Goal: Information Seeking & Learning: Compare options

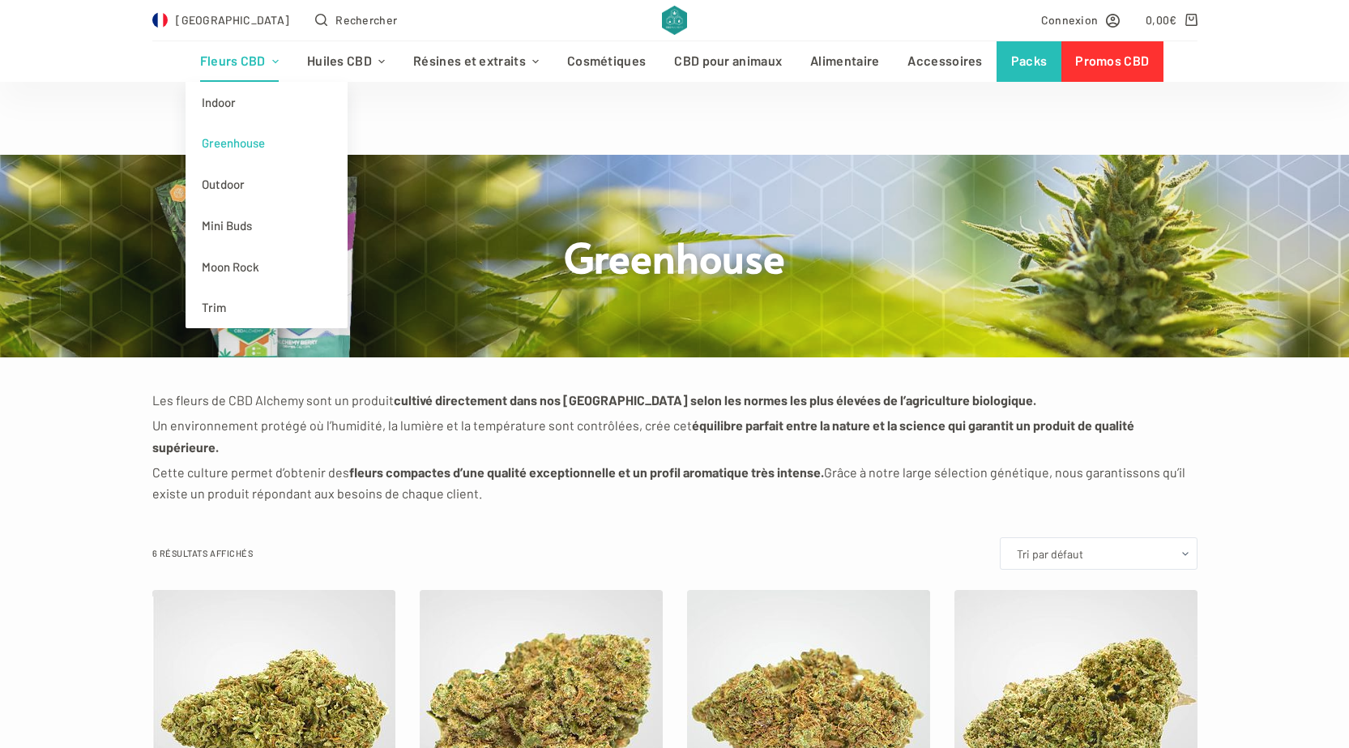
scroll to position [486, 0]
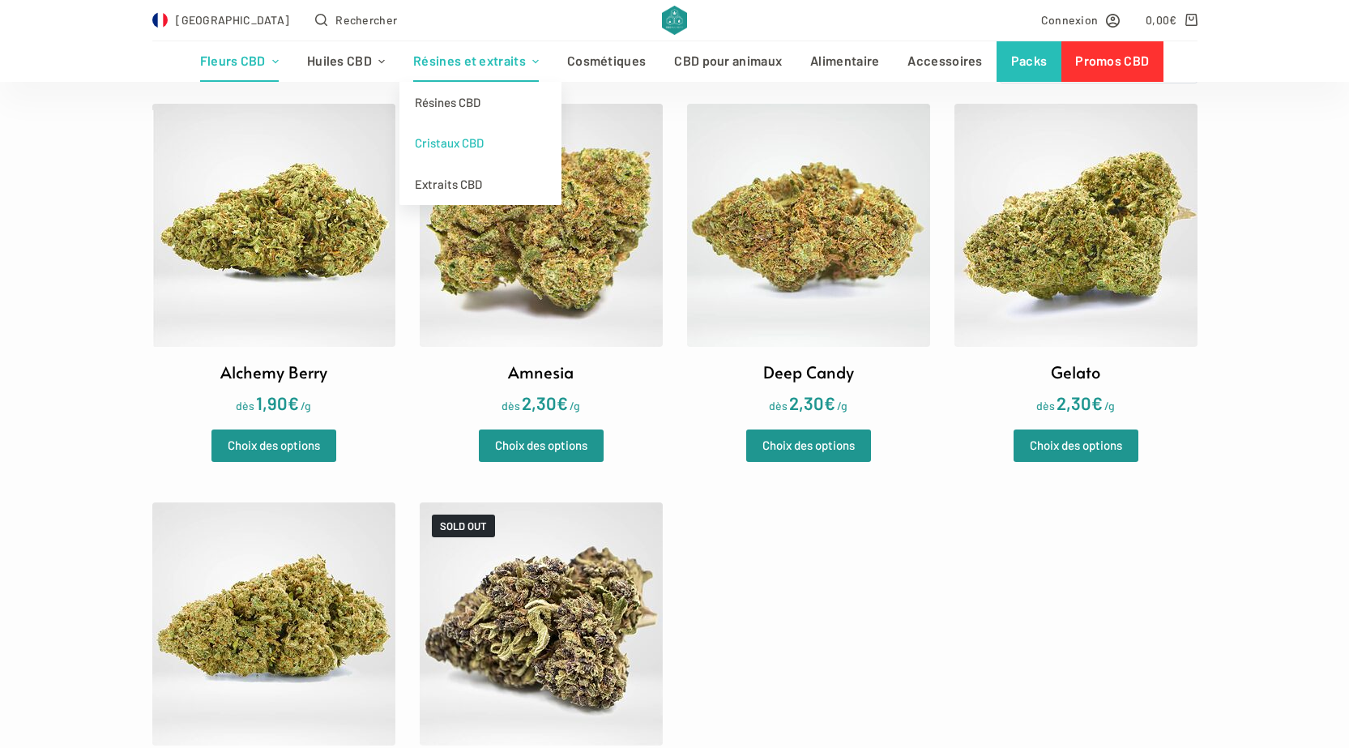
click at [445, 149] on link "Cristaux CBD" at bounding box center [480, 142] width 162 height 41
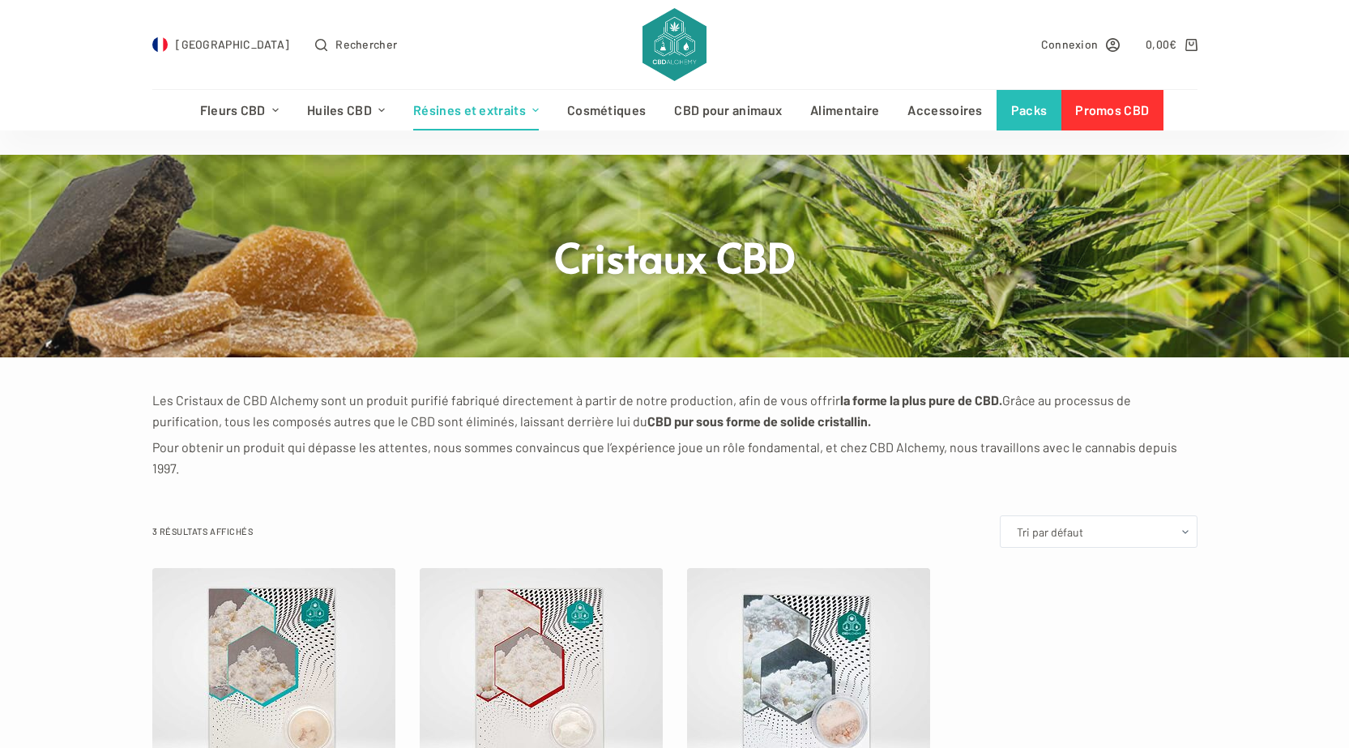
scroll to position [243, 0]
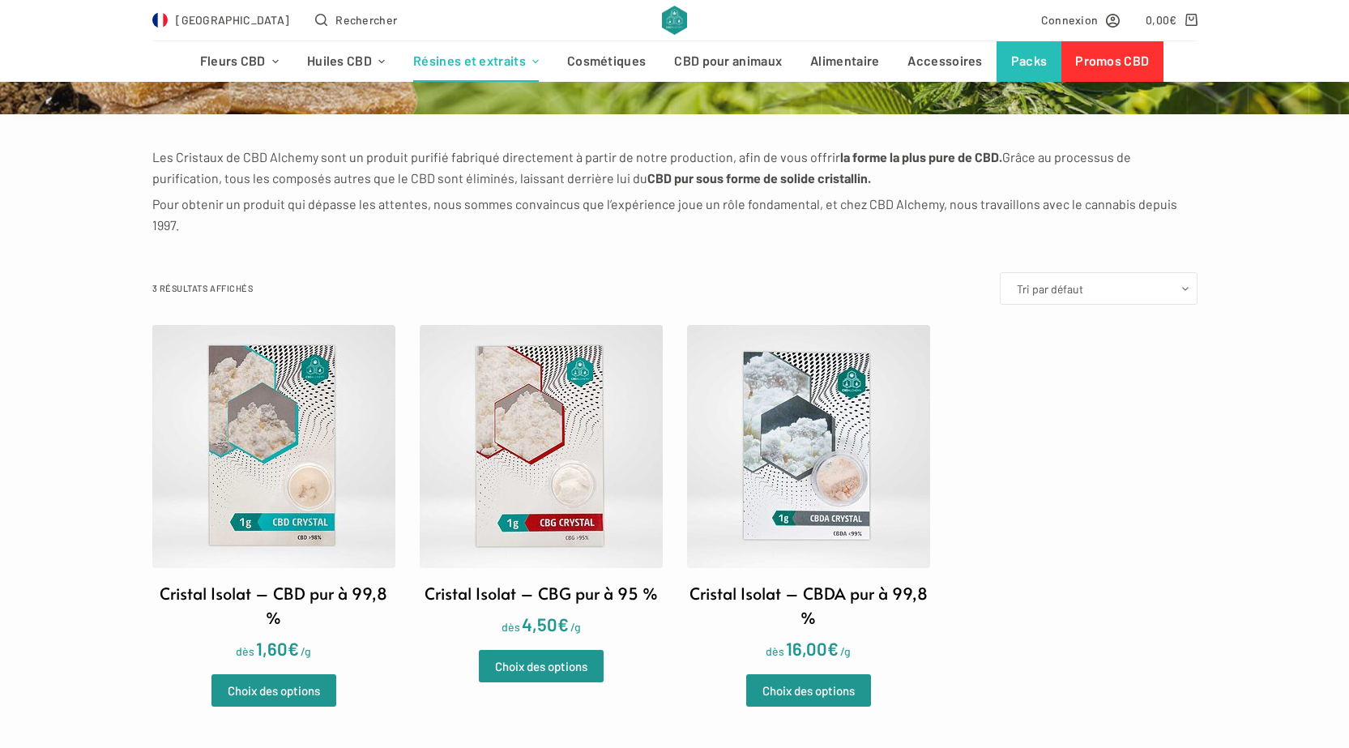
click at [343, 459] on img at bounding box center [273, 446] width 243 height 243
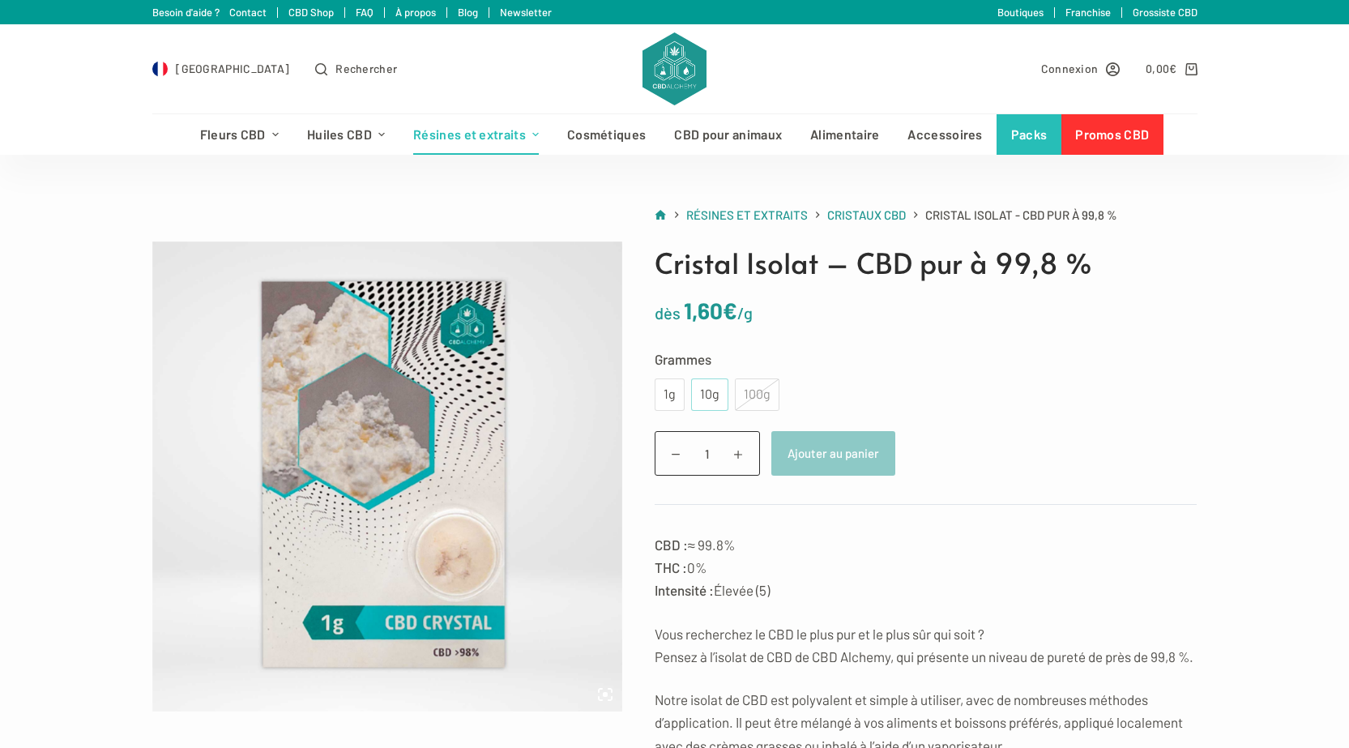
click at [697, 397] on div "10g" at bounding box center [709, 394] width 37 height 32
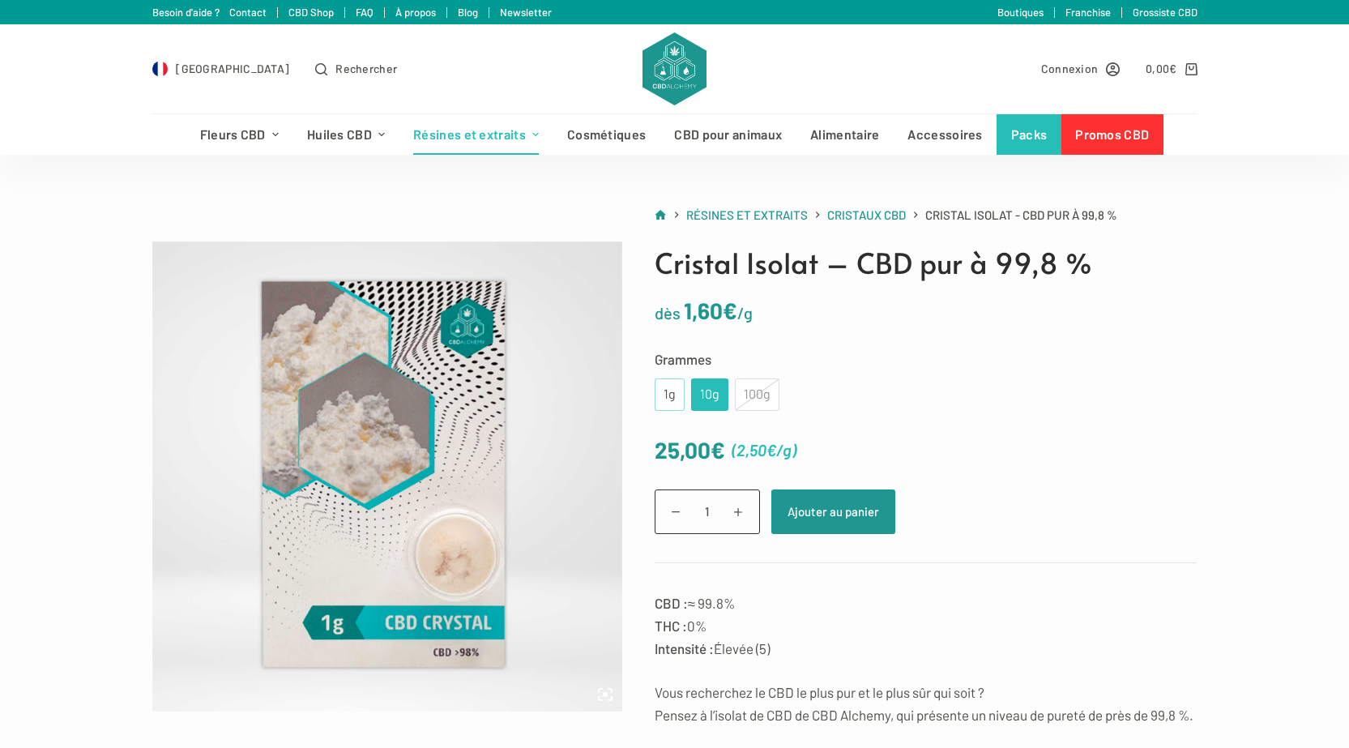
click at [666, 396] on div "1g" at bounding box center [669, 394] width 11 height 21
click at [714, 399] on div "10g" at bounding box center [710, 394] width 18 height 21
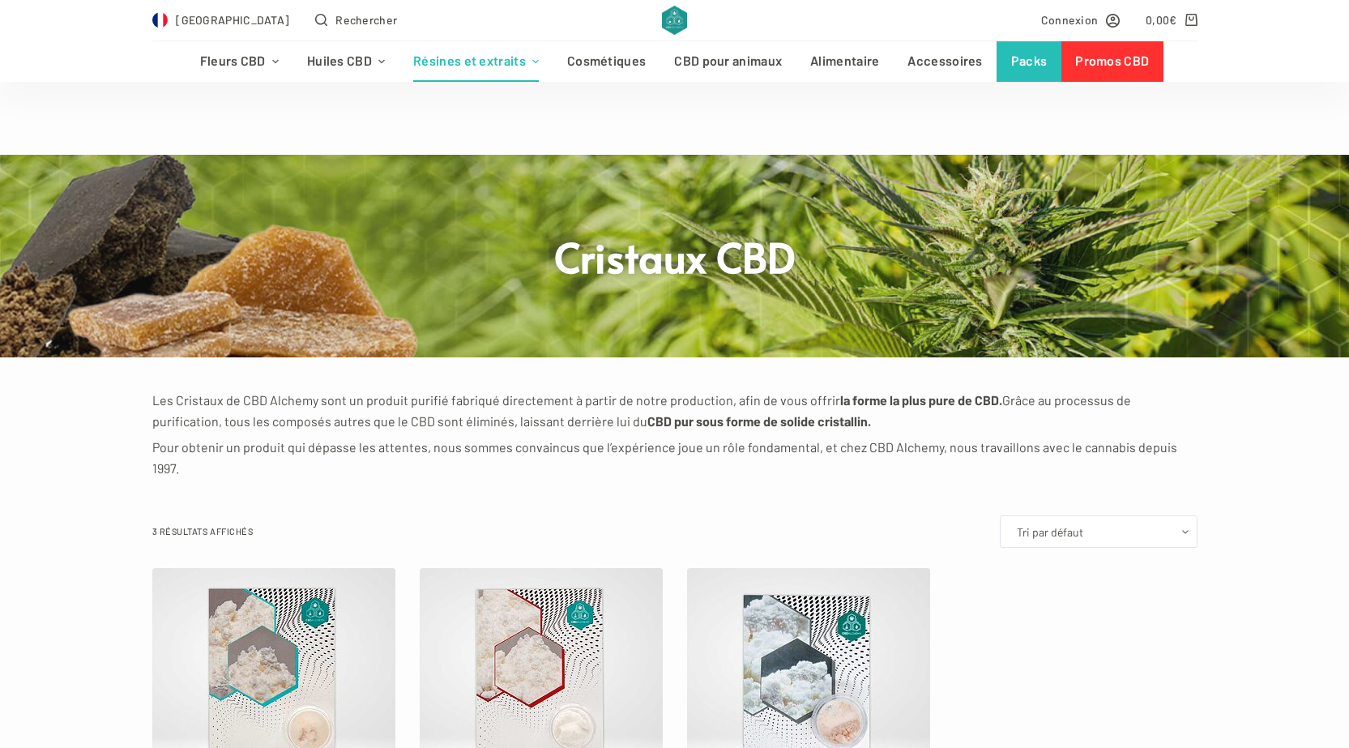
scroll to position [243, 0]
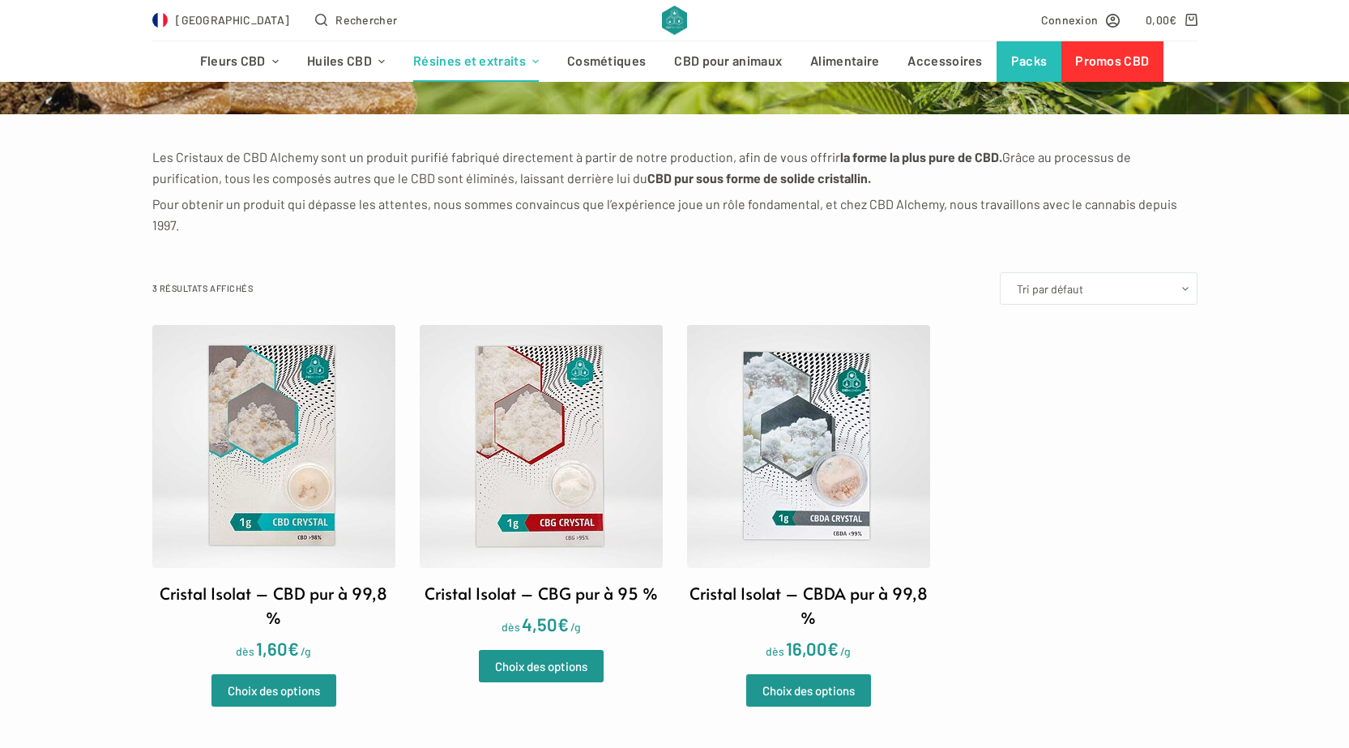
click at [604, 449] on img at bounding box center [541, 446] width 243 height 243
click at [724, 431] on img at bounding box center [808, 446] width 243 height 243
click at [322, 509] on img at bounding box center [273, 446] width 243 height 243
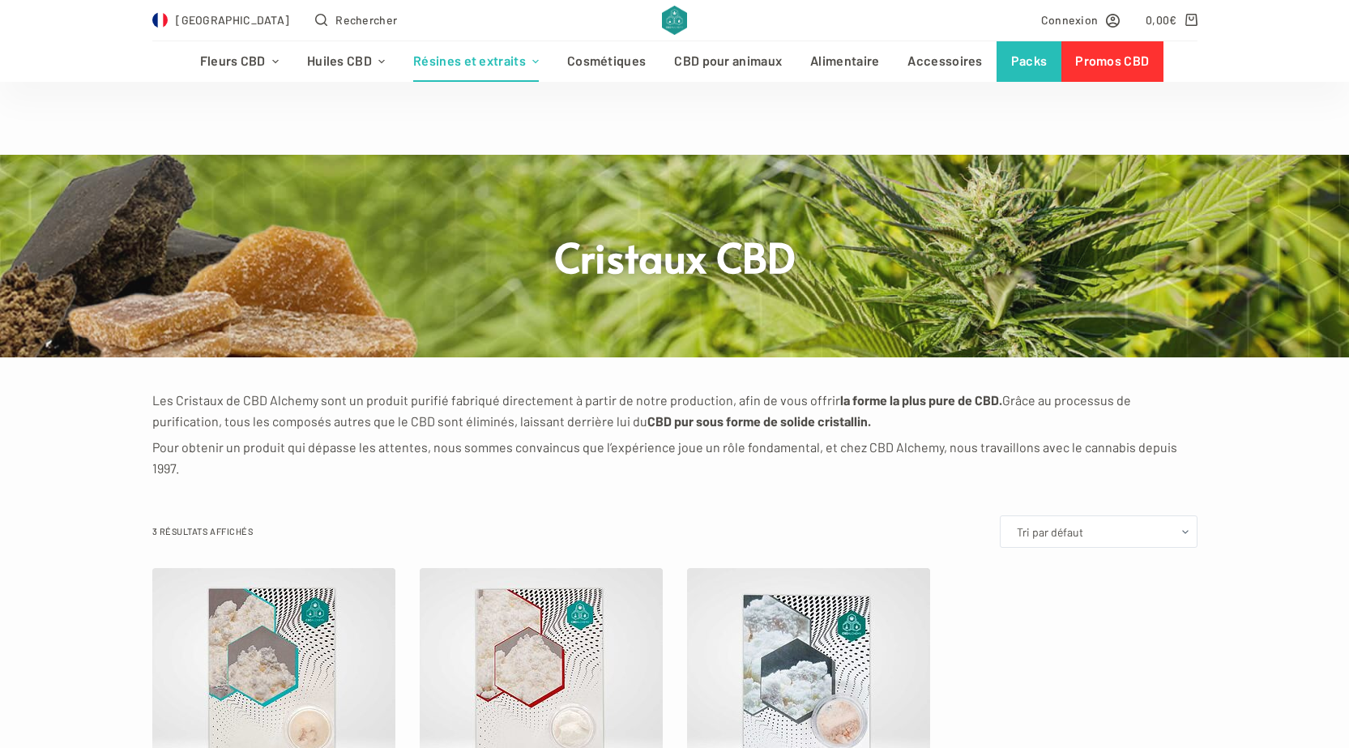
scroll to position [243, 0]
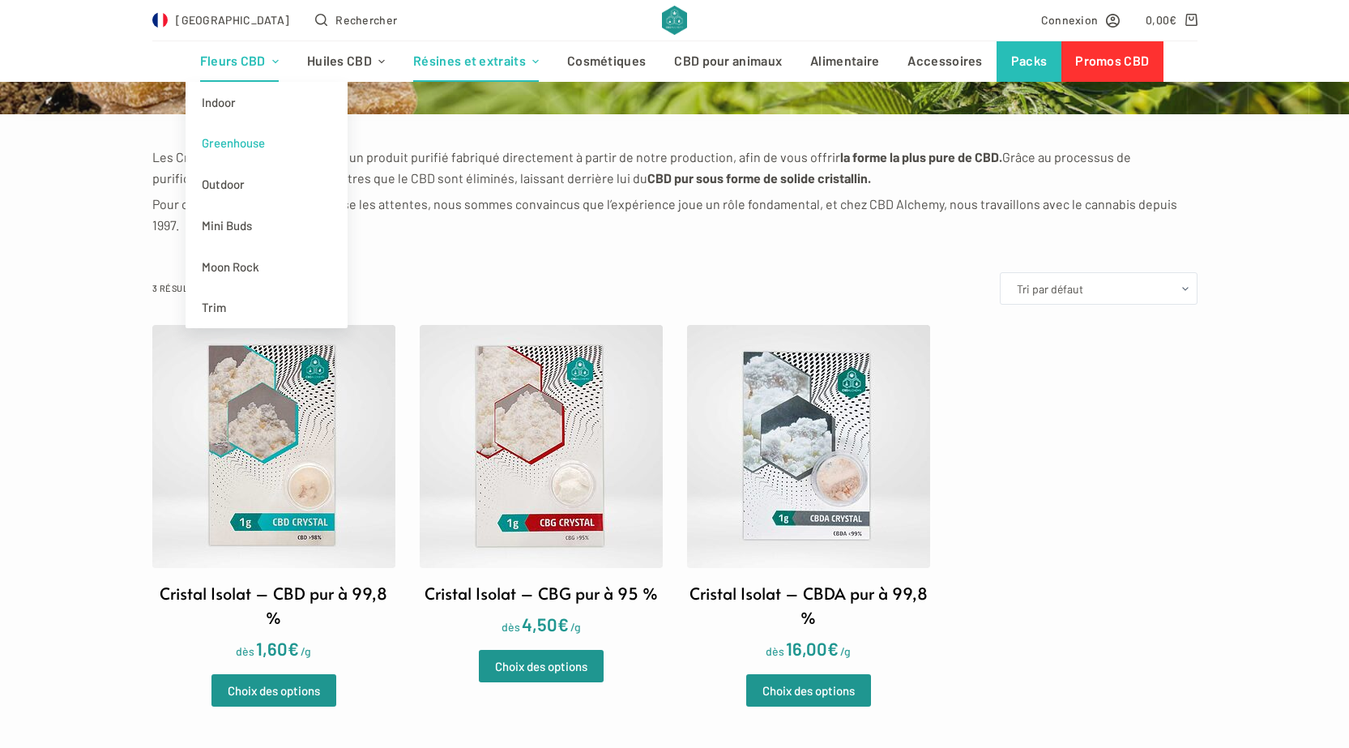
click at [240, 139] on link "Greenhouse" at bounding box center [267, 142] width 162 height 41
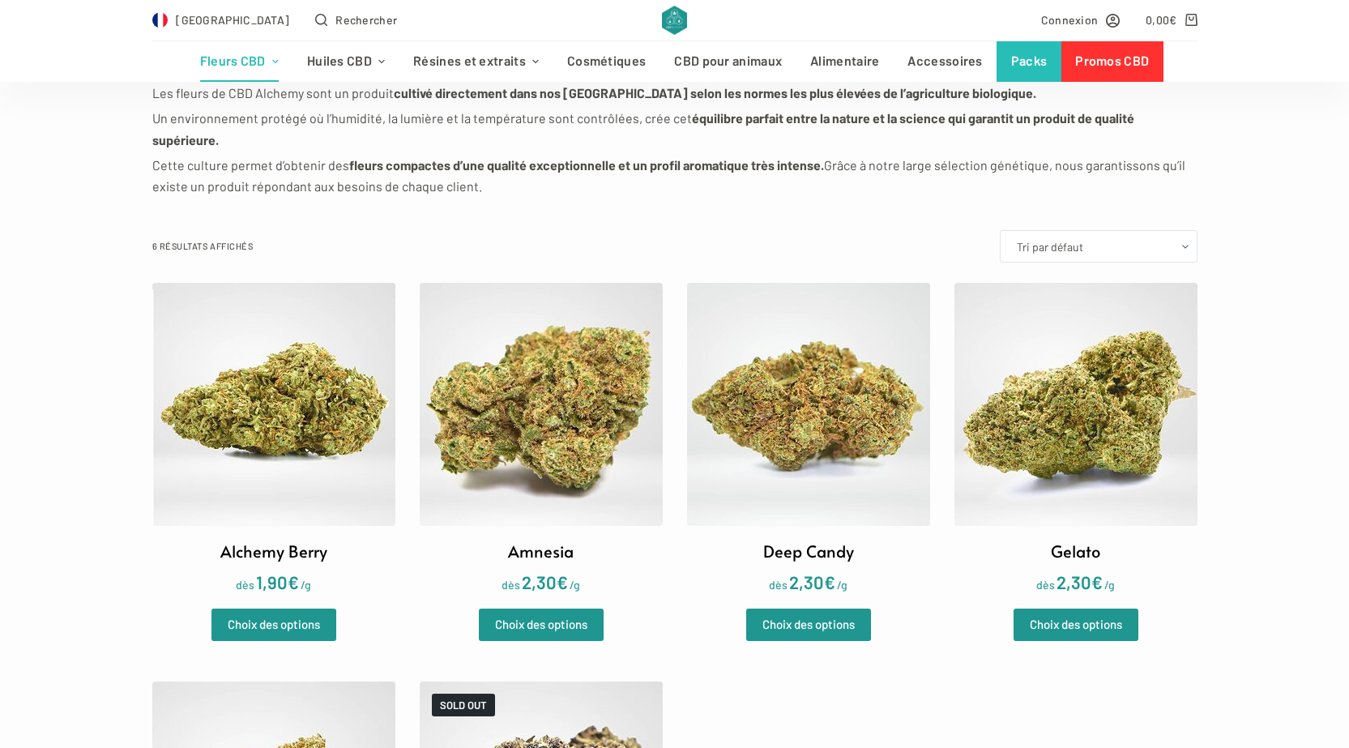
scroll to position [405, 0]
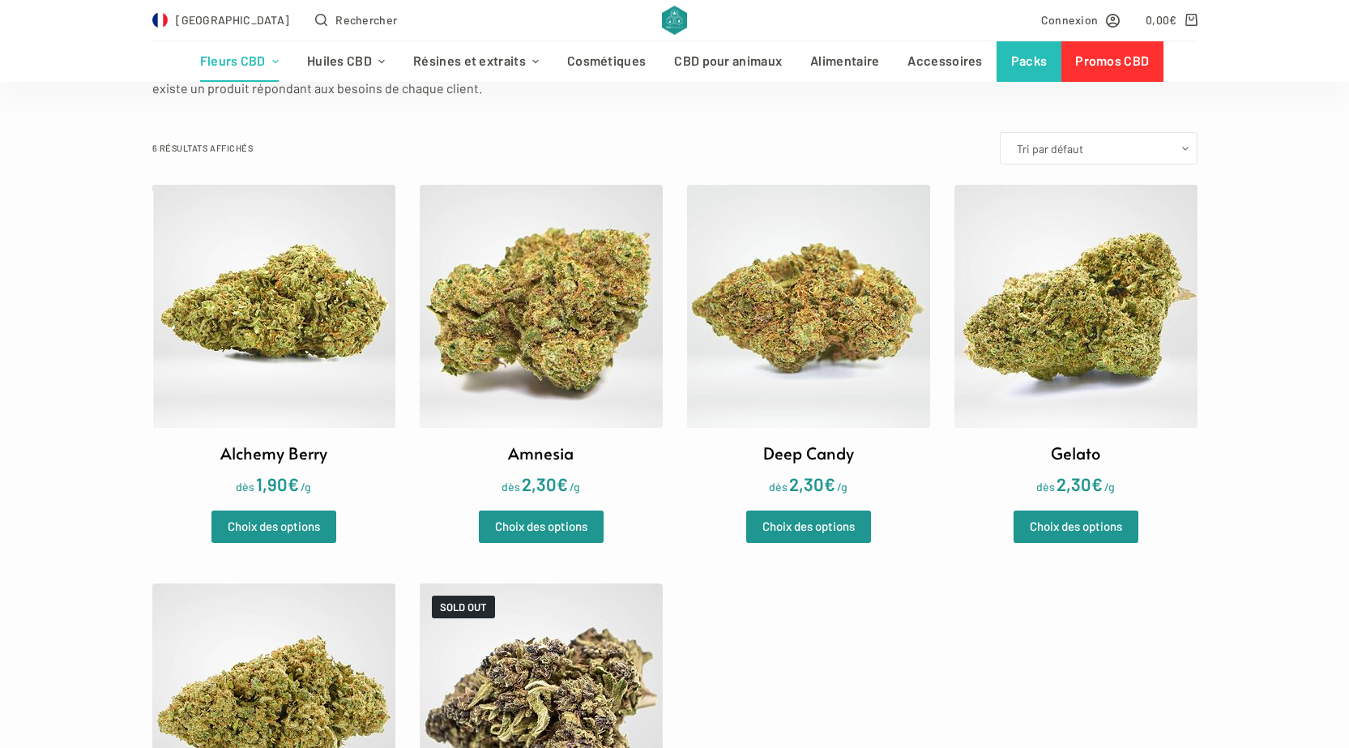
click at [504, 315] on img at bounding box center [541, 306] width 243 height 243
click at [525, 268] on img at bounding box center [541, 306] width 243 height 243
click at [320, 358] on img at bounding box center [273, 306] width 243 height 243
click at [617, 352] on img at bounding box center [541, 306] width 243 height 243
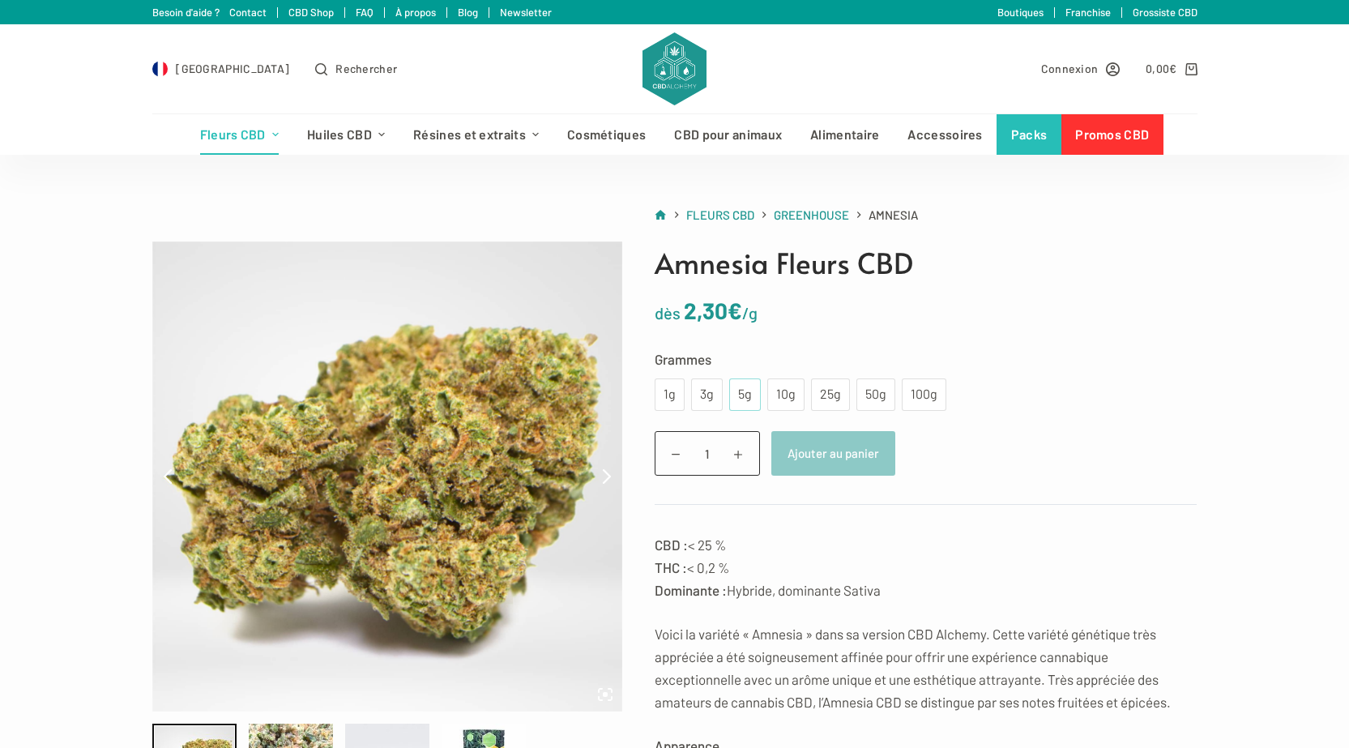
click at [745, 389] on div "5g" at bounding box center [745, 394] width 12 height 21
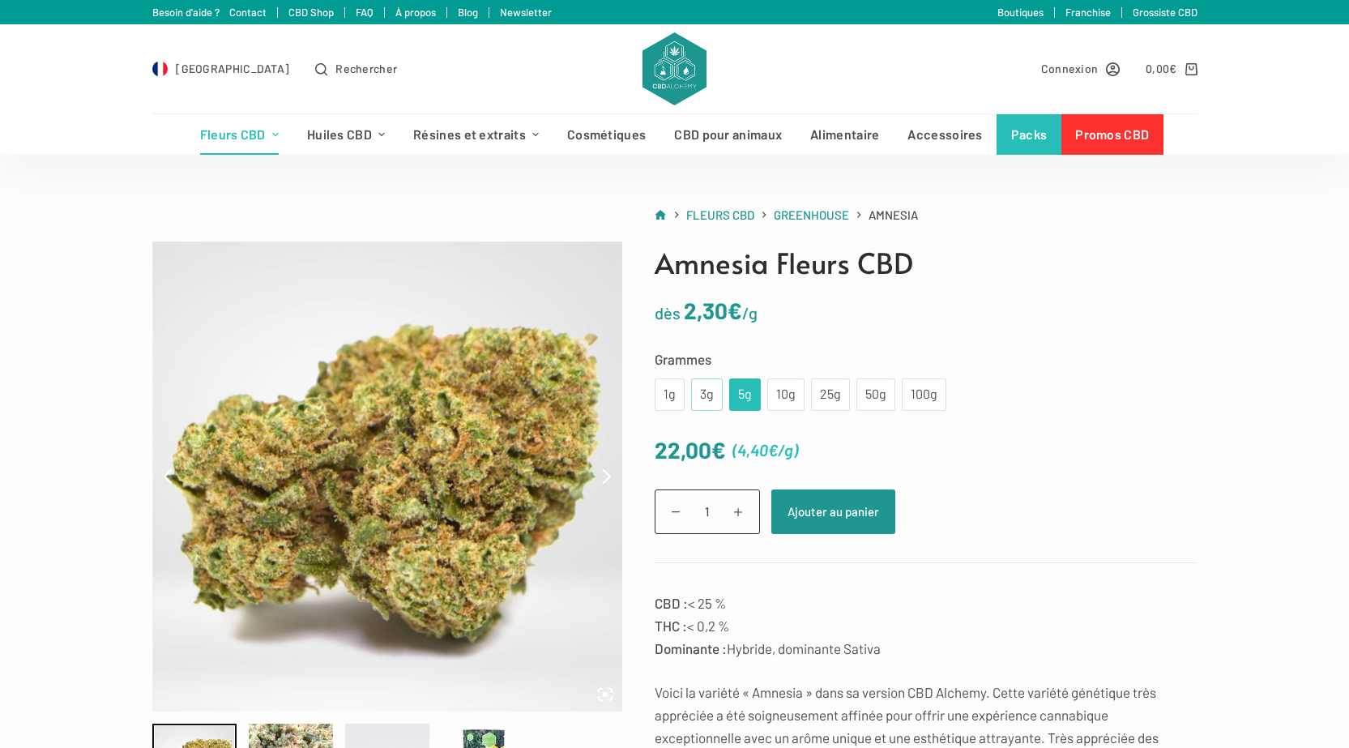
click at [709, 392] on div "3g" at bounding box center [707, 394] width 12 height 21
click at [680, 395] on div "1g" at bounding box center [670, 394] width 30 height 32
click at [712, 391] on div "3g" at bounding box center [707, 394] width 12 height 21
click at [749, 396] on div "5g" at bounding box center [745, 394] width 12 height 21
click at [781, 395] on div "10g" at bounding box center [786, 394] width 18 height 21
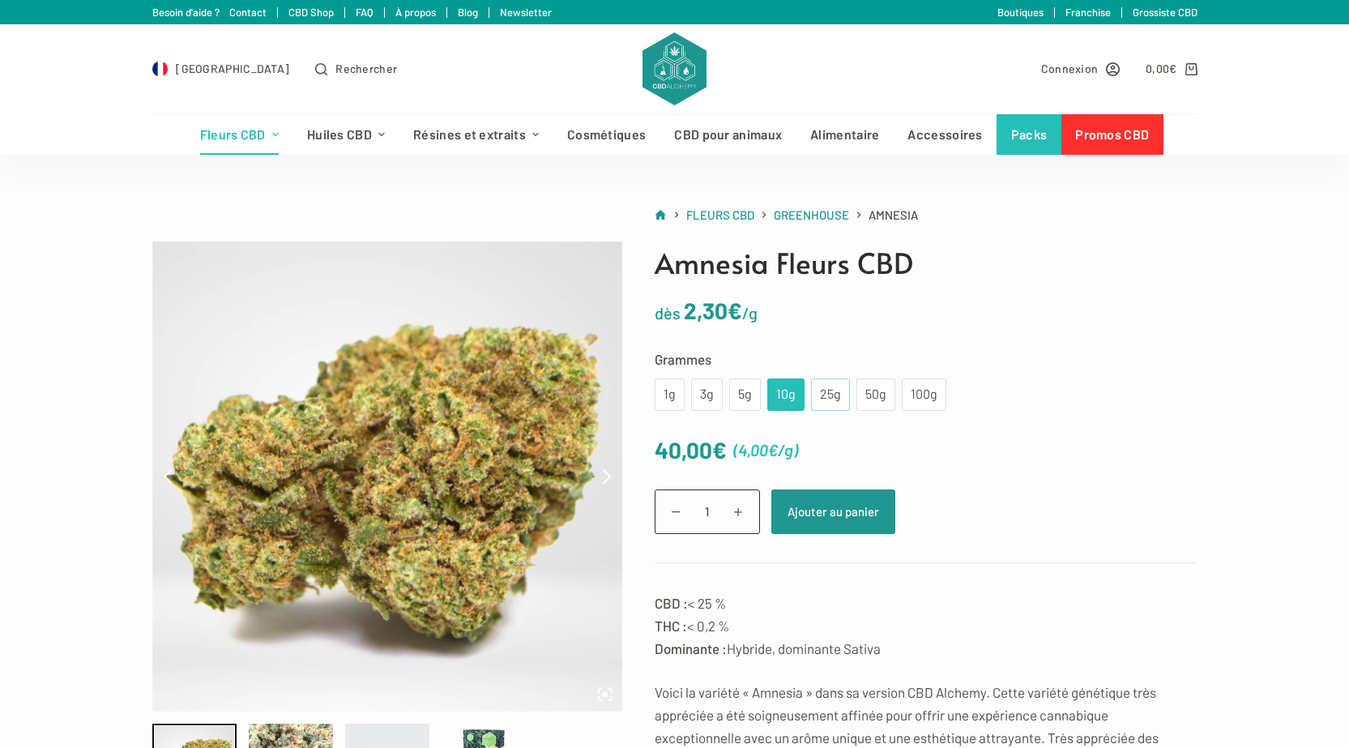
click at [840, 382] on div "25g" at bounding box center [830, 394] width 39 height 32
click at [856, 388] on div "50g" at bounding box center [875, 394] width 39 height 32
click at [889, 395] on div "50g" at bounding box center [875, 394] width 39 height 32
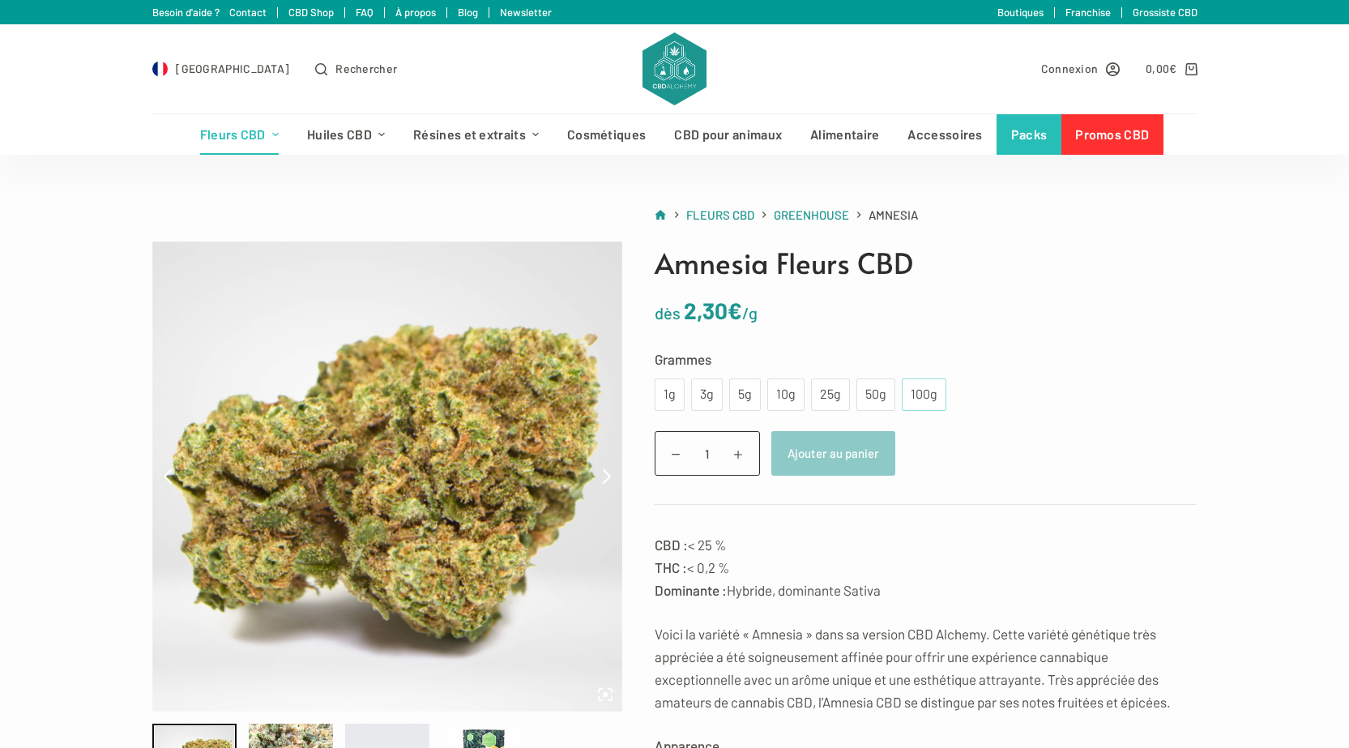
click at [930, 395] on div "100g" at bounding box center [923, 394] width 25 height 21
click at [676, 395] on div "1g" at bounding box center [670, 394] width 30 height 32
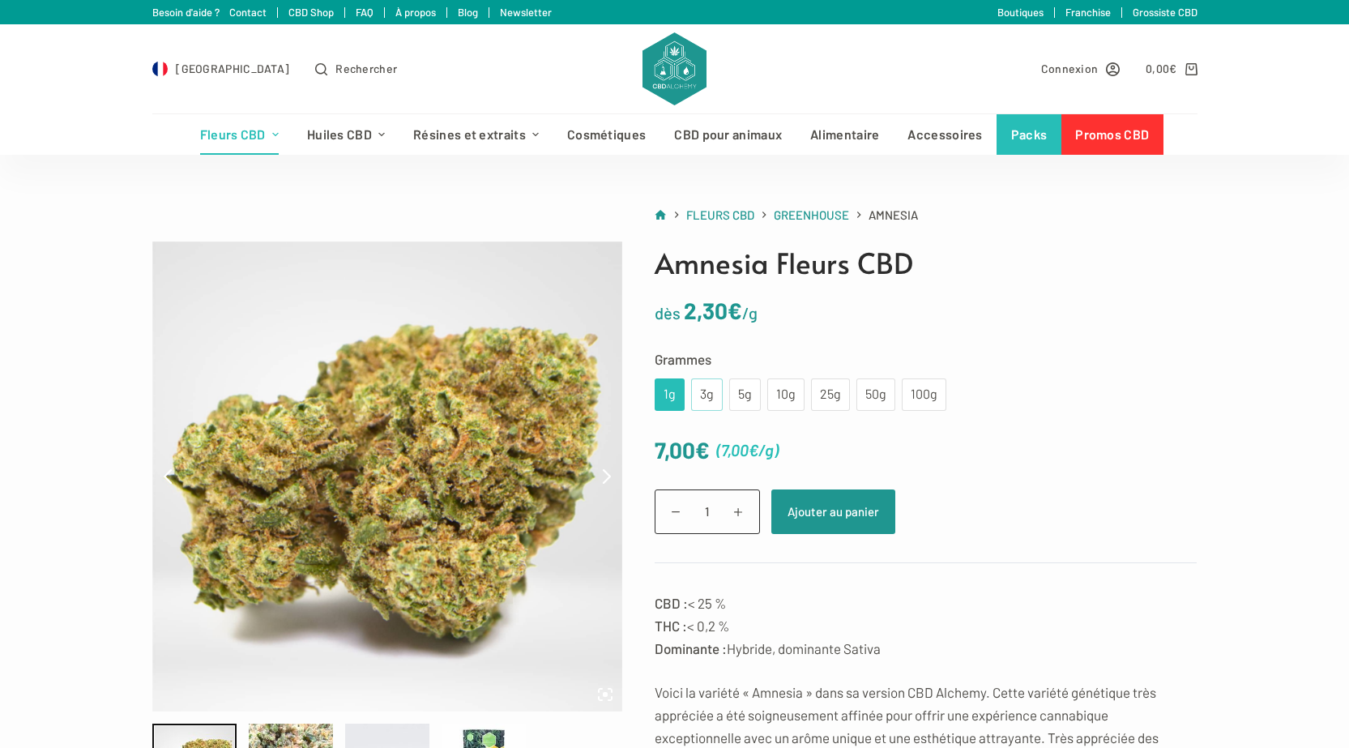
click at [707, 390] on div "3g" at bounding box center [707, 394] width 12 height 21
click at [732, 395] on div "5g" at bounding box center [745, 394] width 32 height 32
click at [908, 385] on div "100g" at bounding box center [924, 394] width 45 height 32
click at [868, 378] on div "50g" at bounding box center [875, 394] width 39 height 32
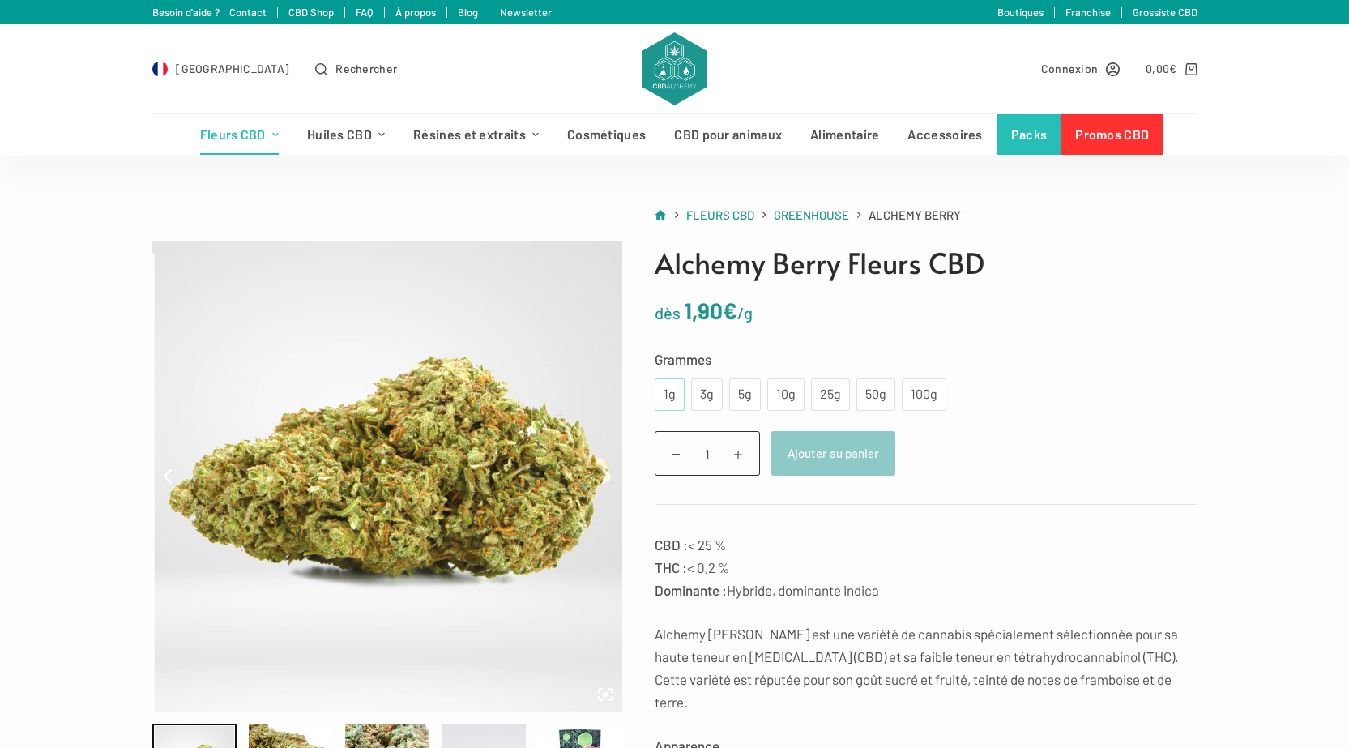
click at [668, 396] on div "1g" at bounding box center [669, 394] width 11 height 21
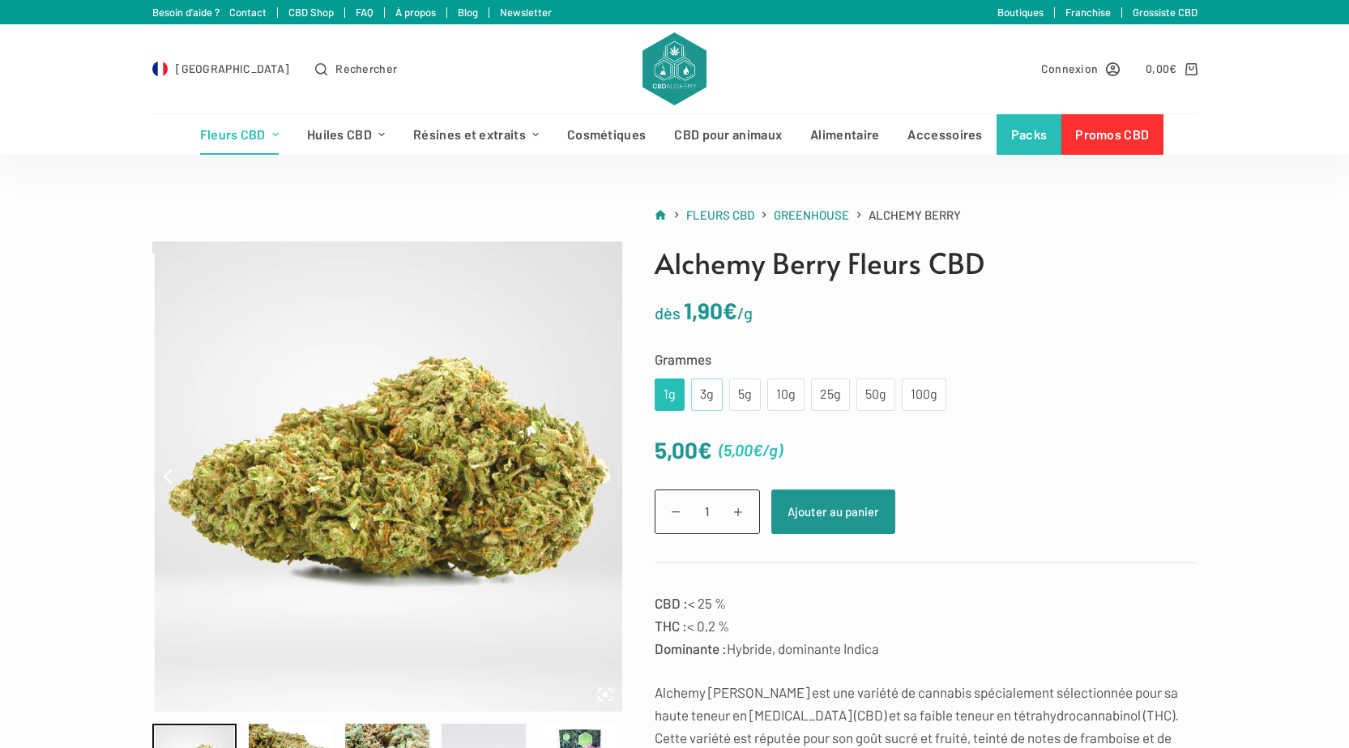
click at [701, 389] on div "3g" at bounding box center [707, 394] width 12 height 21
click at [730, 397] on div "5g" at bounding box center [745, 394] width 32 height 32
click at [680, 392] on div "1g" at bounding box center [670, 394] width 30 height 32
click at [705, 390] on div "3g" at bounding box center [707, 394] width 12 height 21
click at [744, 394] on div "5g" at bounding box center [745, 394] width 12 height 21
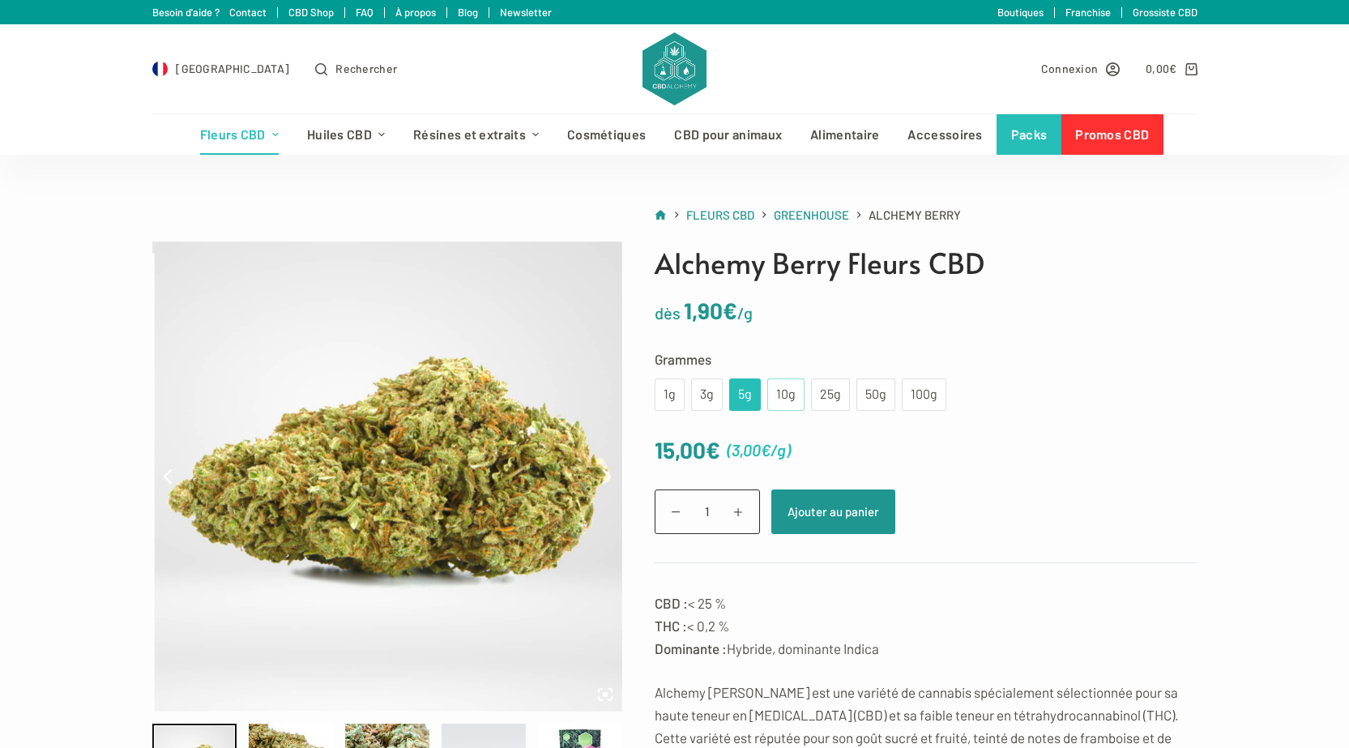
click at [787, 395] on div "10g" at bounding box center [786, 394] width 18 height 21
click at [682, 390] on div "1g" at bounding box center [670, 394] width 30 height 32
click at [692, 399] on div "3g" at bounding box center [707, 394] width 32 height 32
click at [759, 390] on div "5g" at bounding box center [745, 394] width 32 height 32
click at [777, 388] on div "10g" at bounding box center [786, 394] width 18 height 21
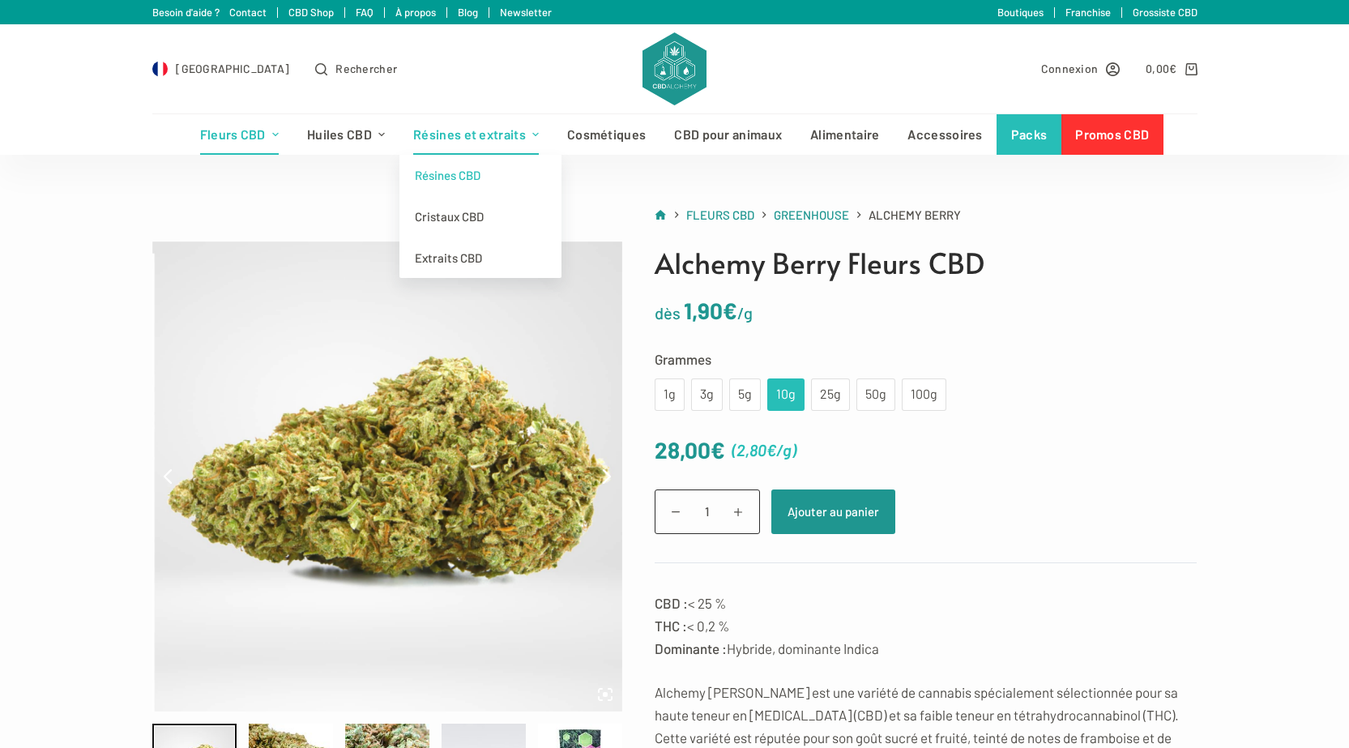
click at [449, 181] on link "Résines CBD" at bounding box center [480, 175] width 162 height 41
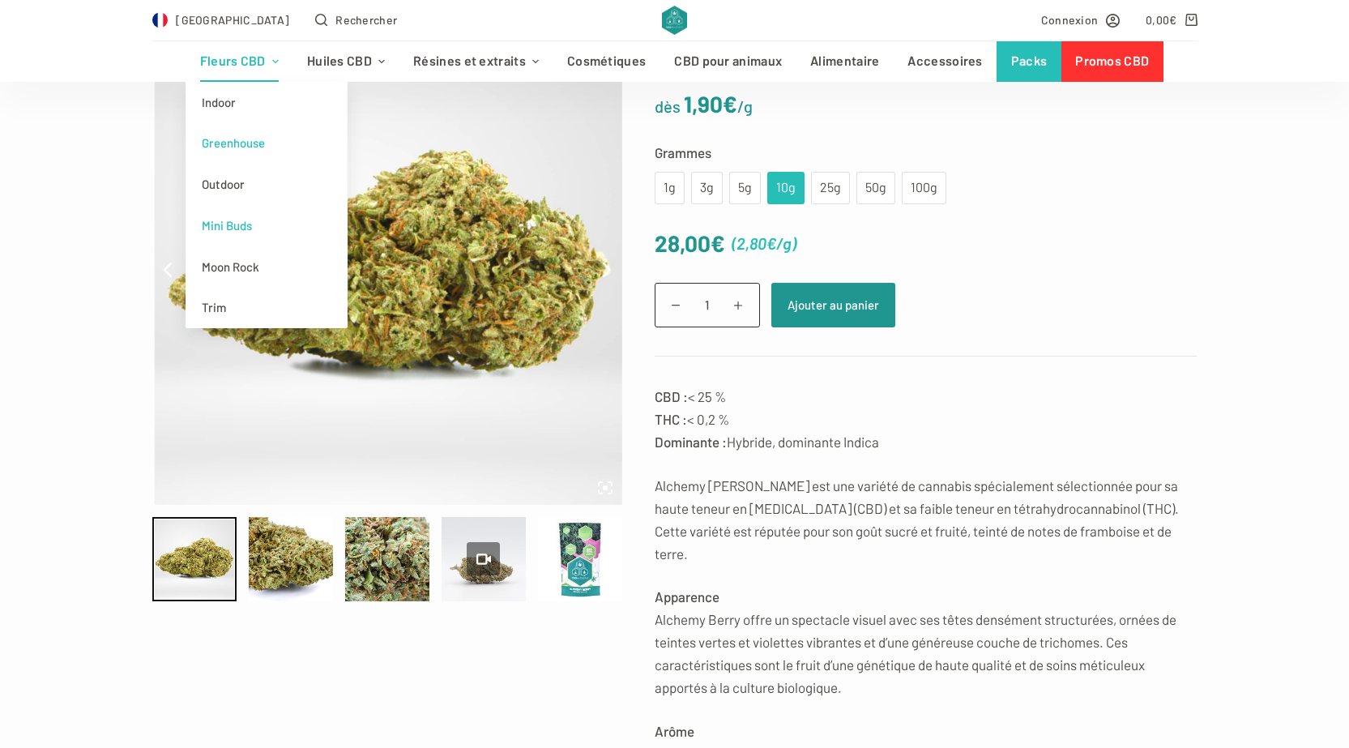
scroll to position [243, 0]
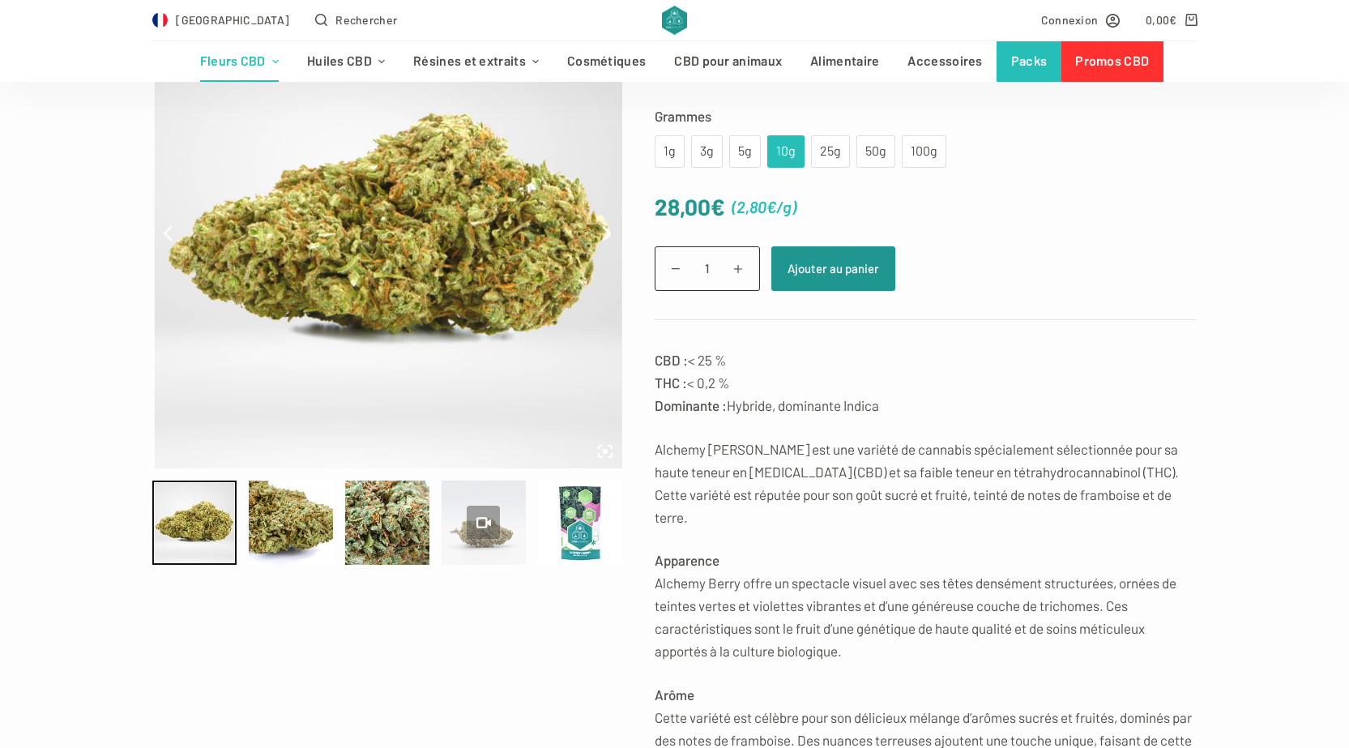
click at [463, 540] on div at bounding box center [483, 522] width 84 height 84
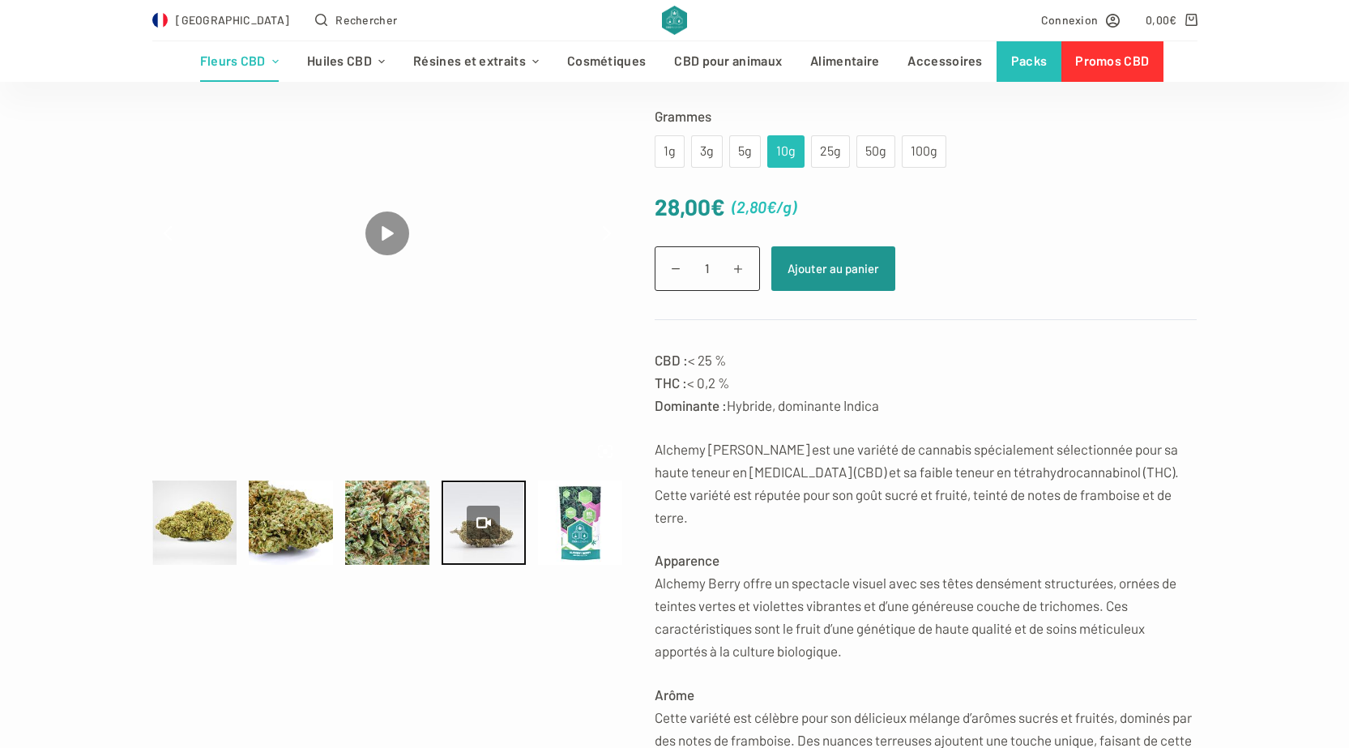
type input "0"
click at [582, 539] on div at bounding box center [580, 522] width 84 height 84
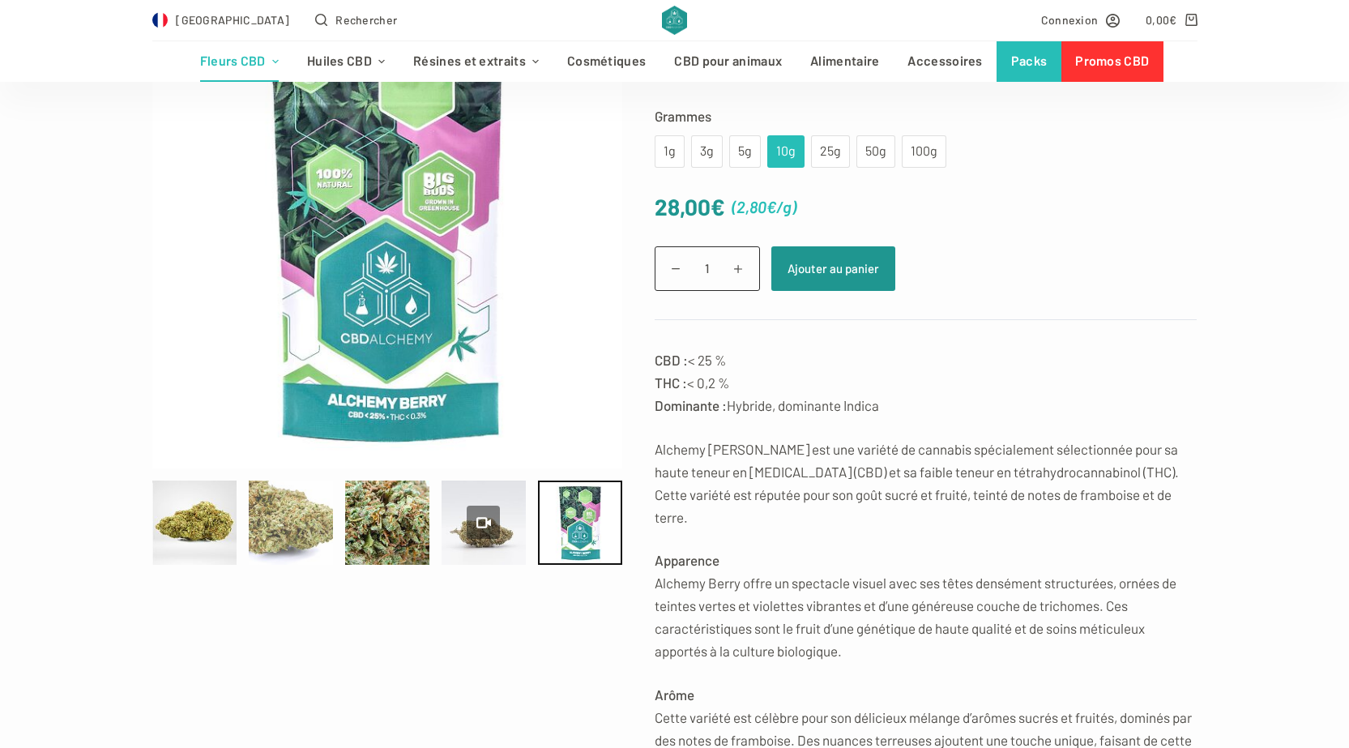
click at [257, 524] on div at bounding box center [291, 522] width 84 height 84
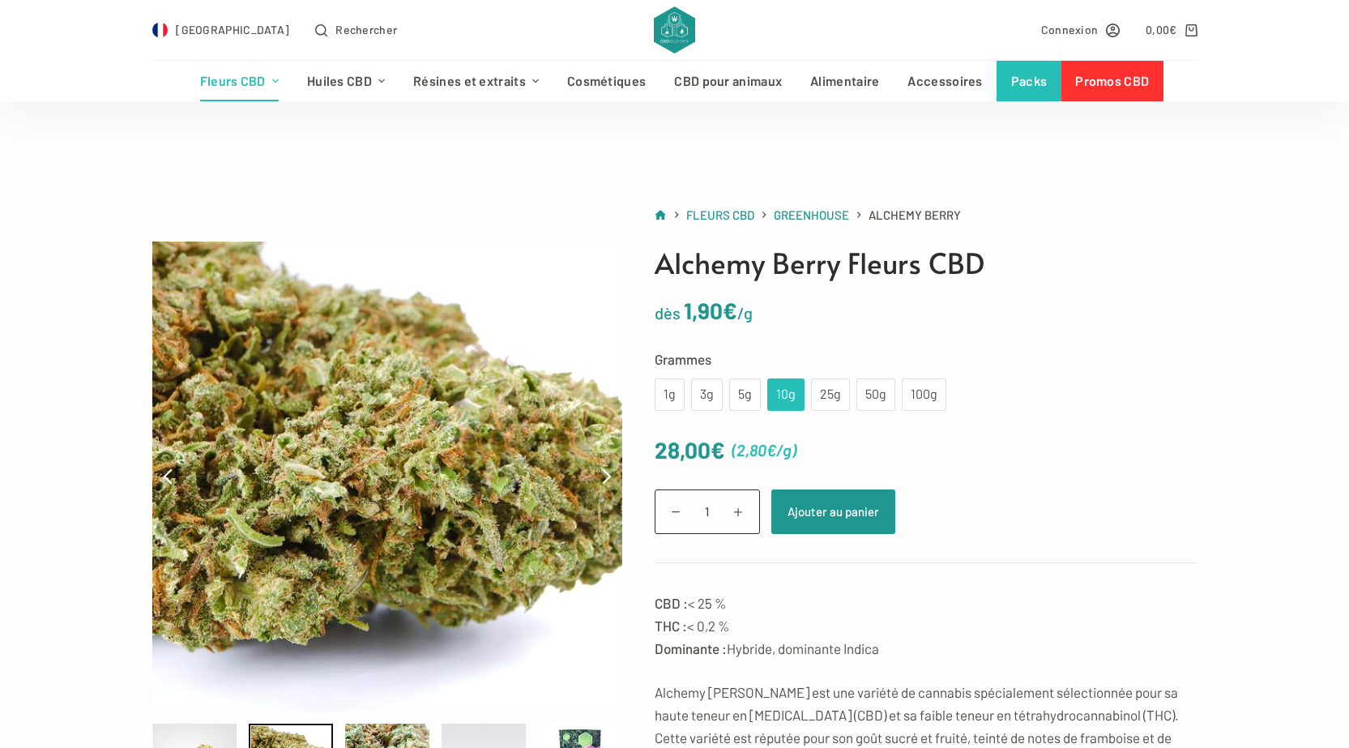
scroll to position [81, 0]
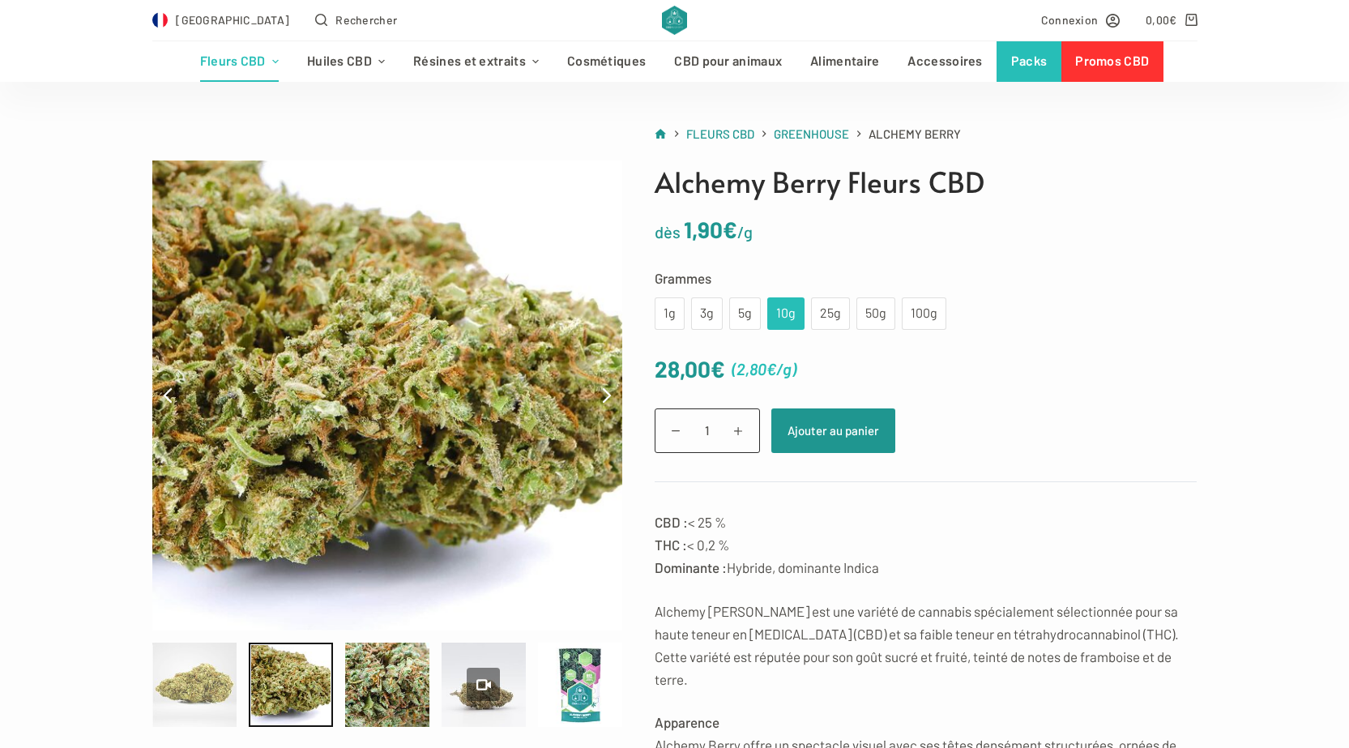
click at [233, 674] on div at bounding box center [194, 684] width 84 height 84
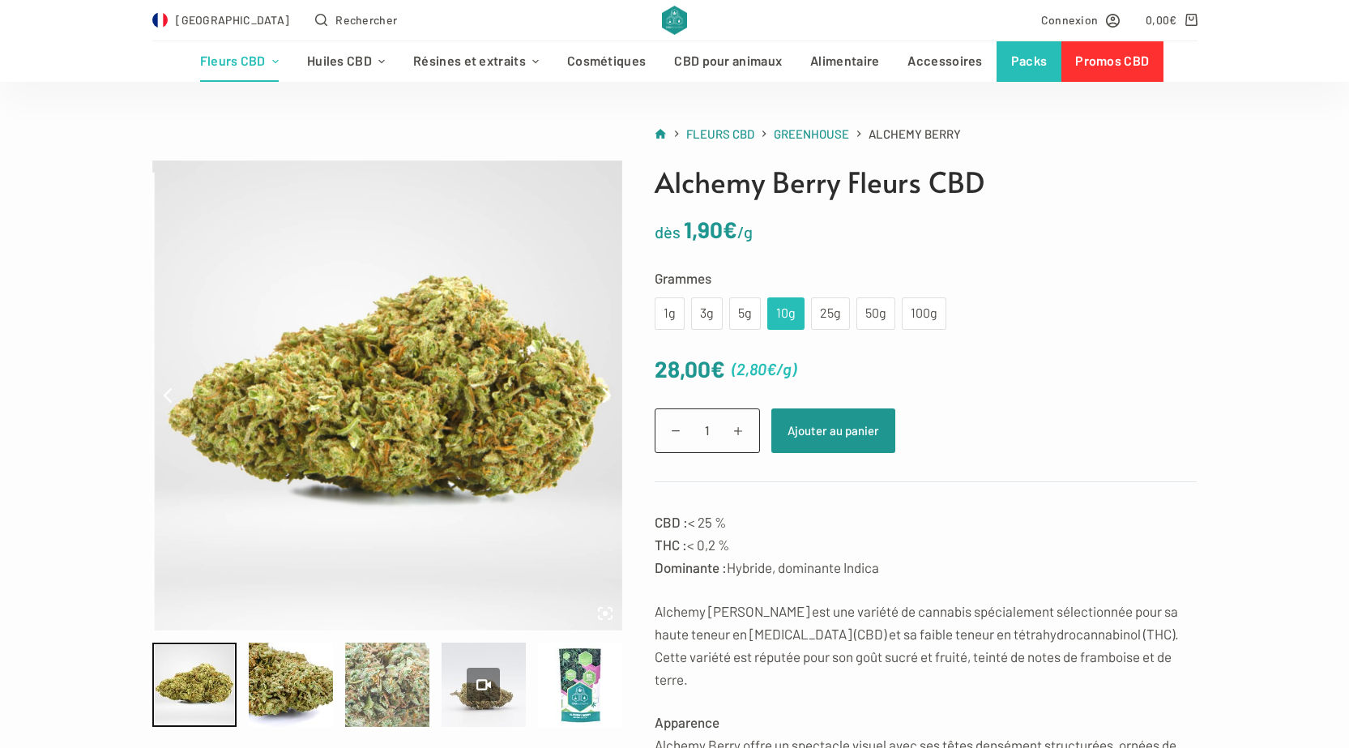
click at [373, 699] on div at bounding box center [387, 684] width 84 height 84
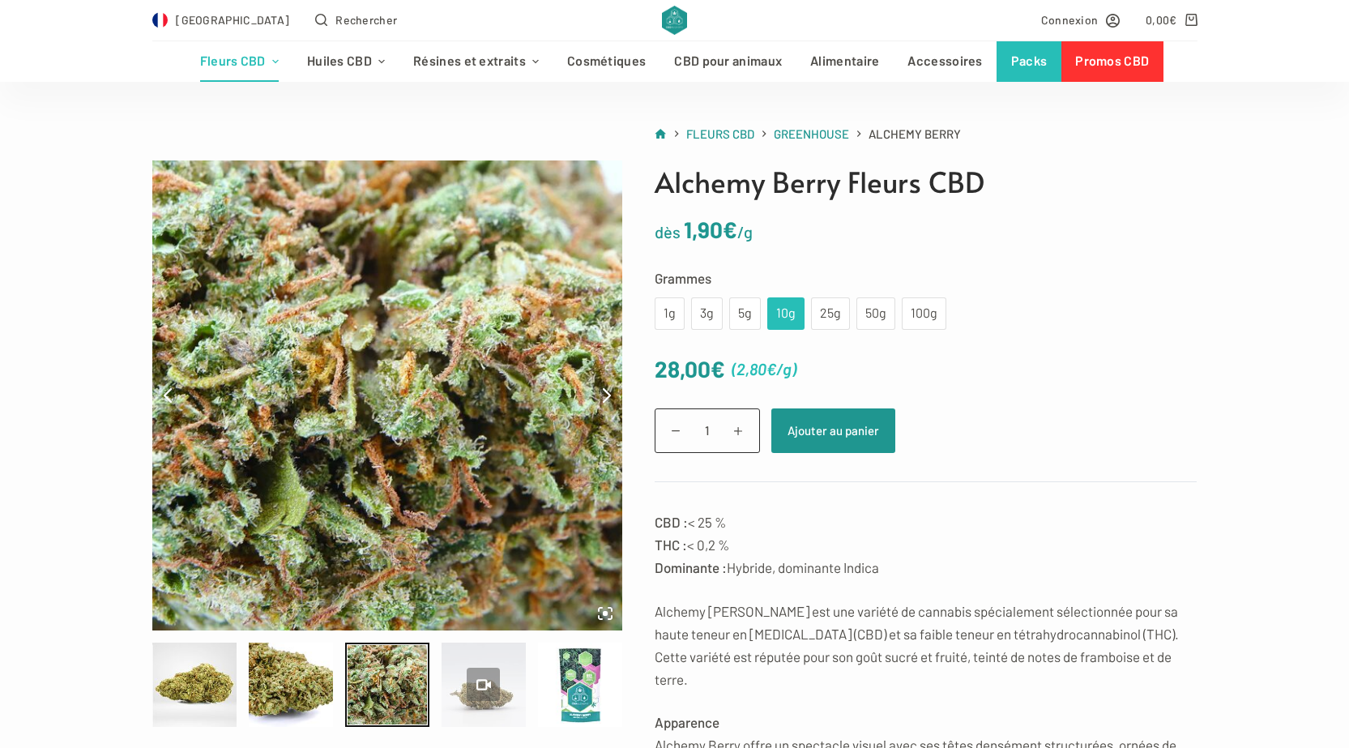
click at [469, 678] on div at bounding box center [484, 685] width 34 height 34
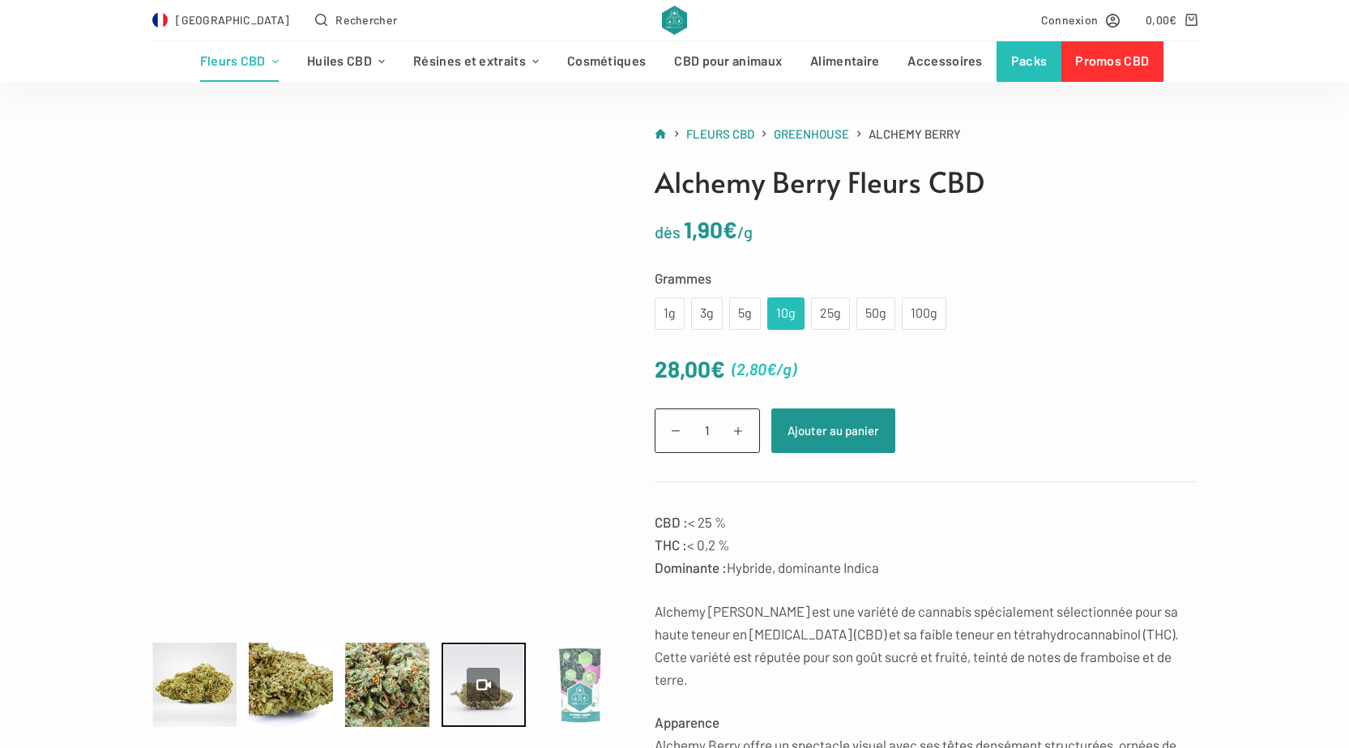
click at [549, 681] on div at bounding box center [580, 684] width 84 height 84
type input "77.43"
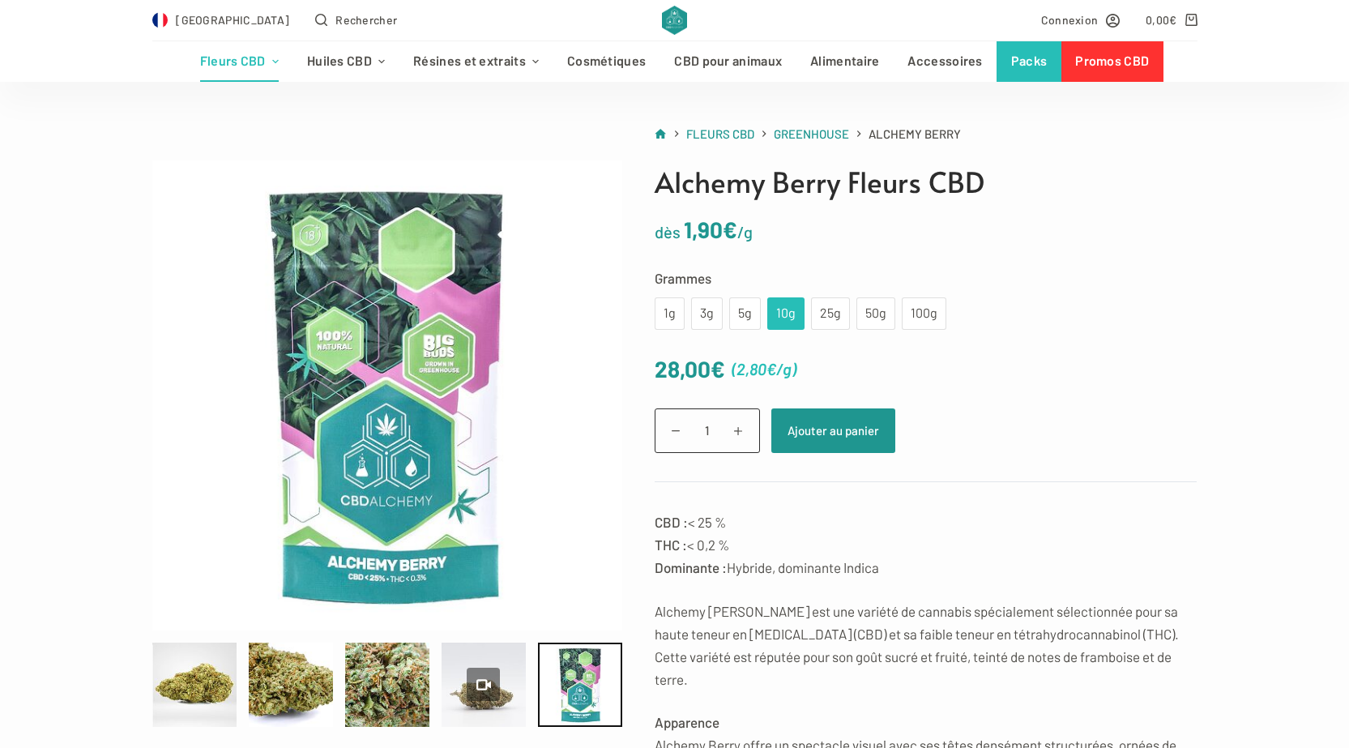
click at [601, 352] on link at bounding box center [606, 394] width 32 height 272
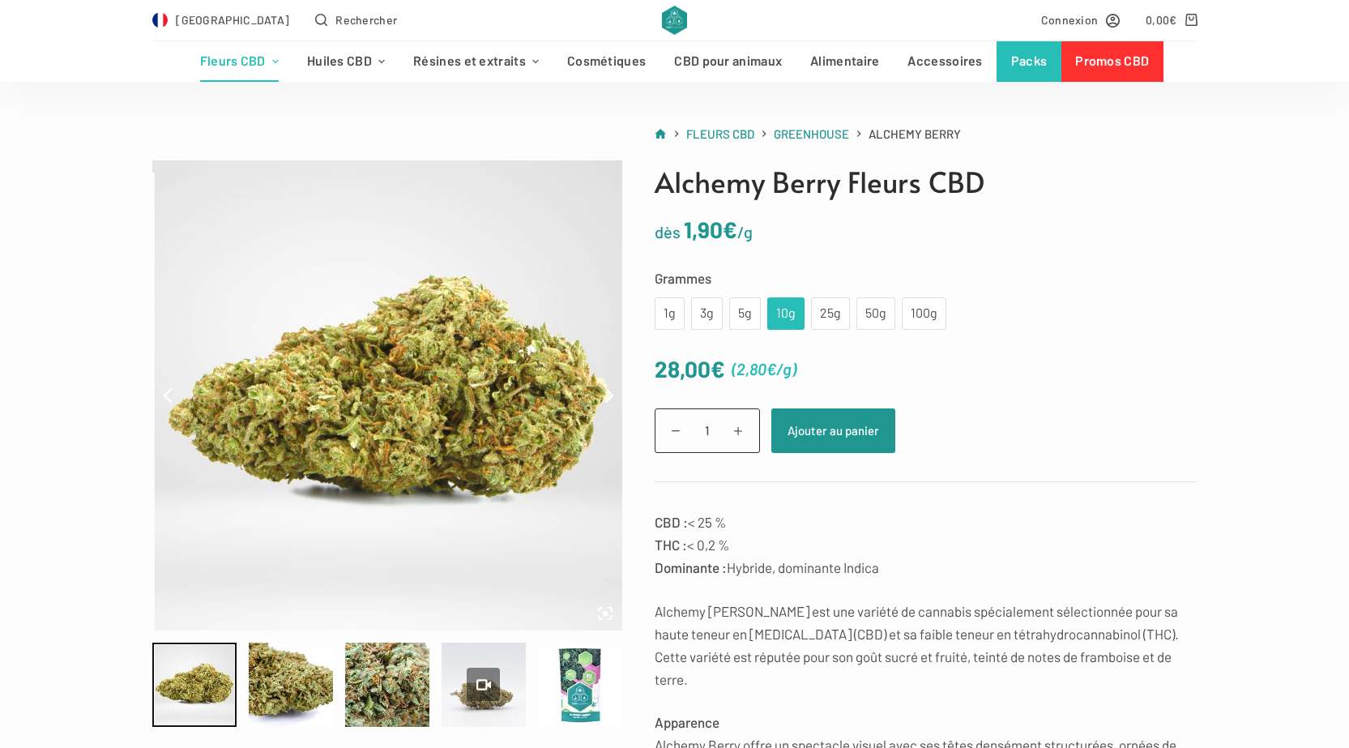
click at [606, 390] on icon at bounding box center [609, 395] width 6 height 13
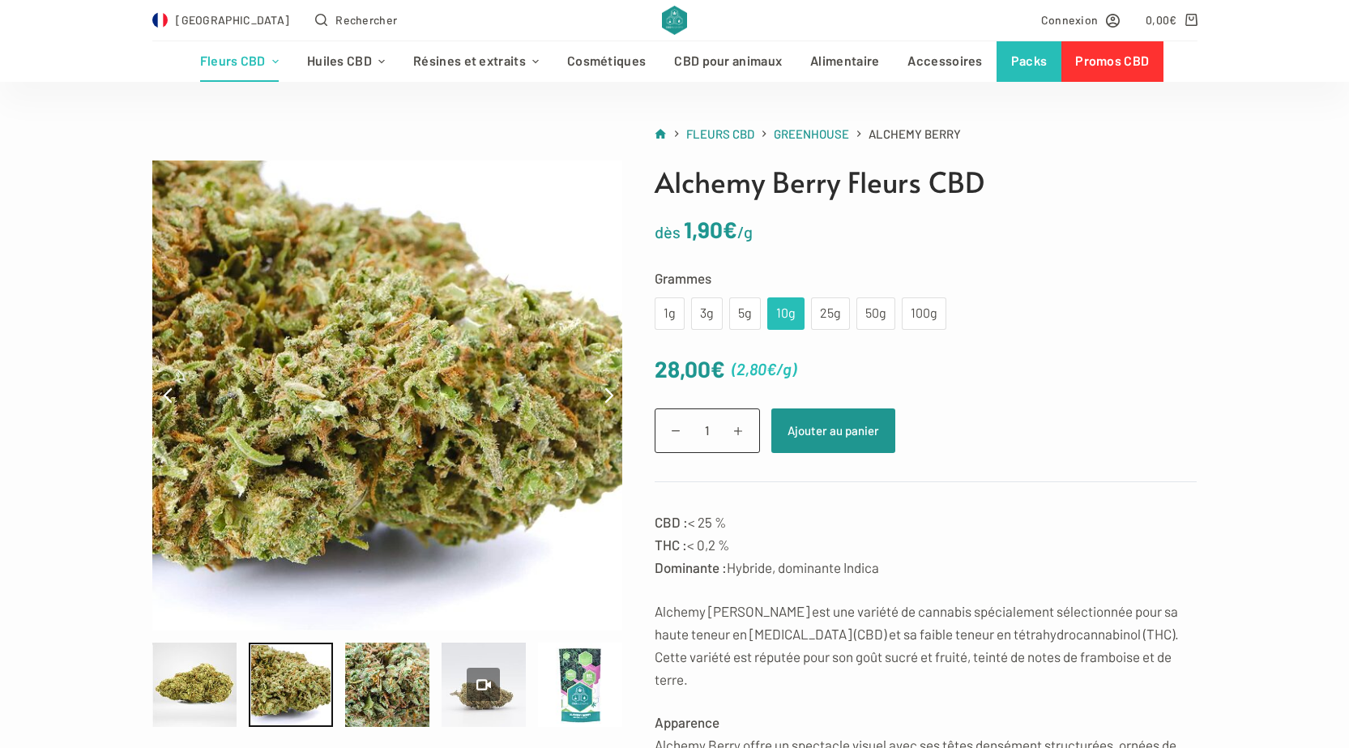
click at [606, 390] on icon at bounding box center [609, 395] width 6 height 13
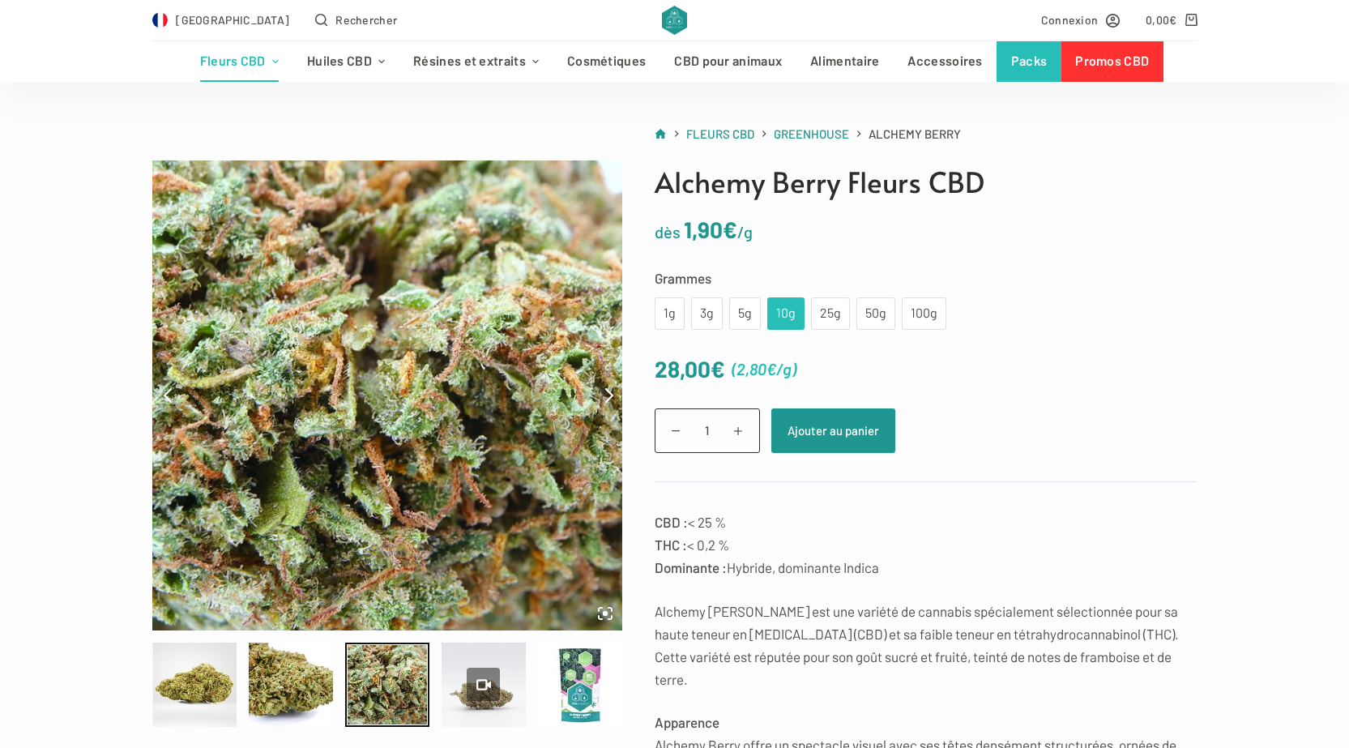
click at [606, 390] on icon at bounding box center [609, 395] width 6 height 13
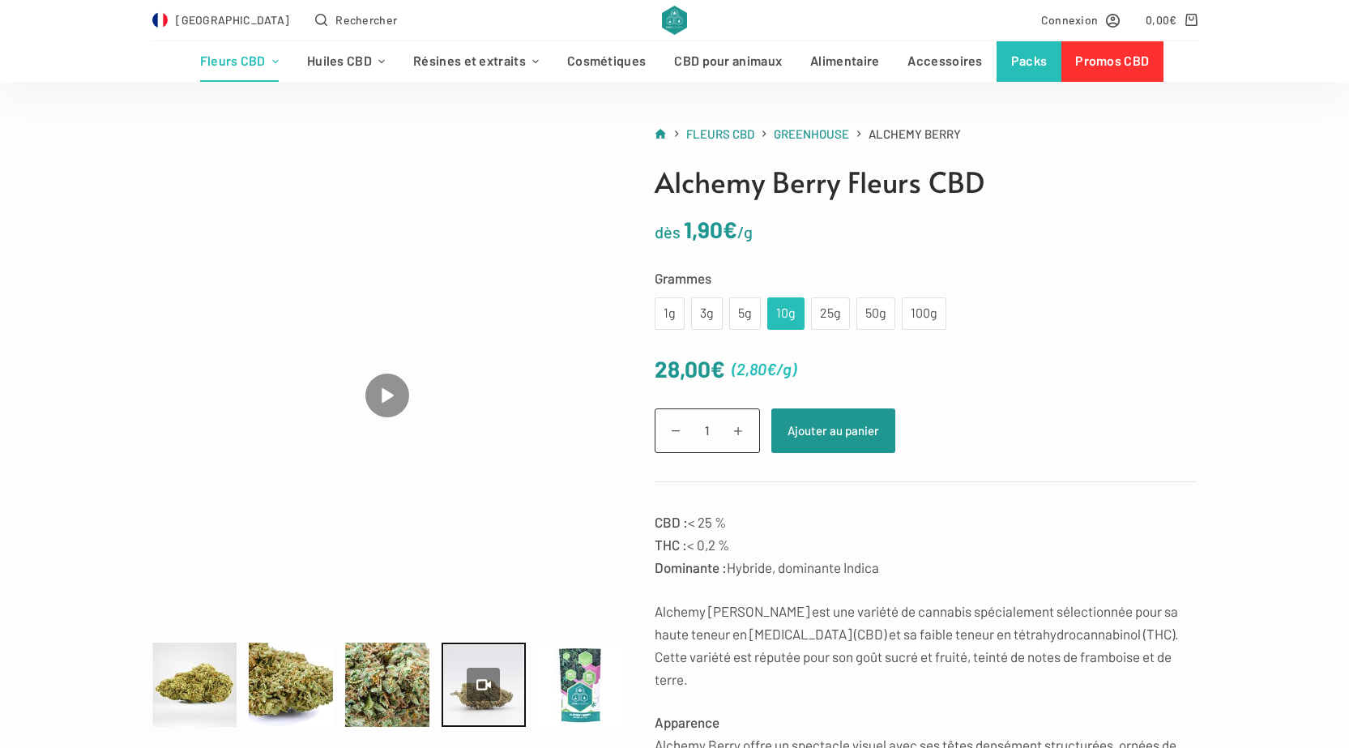
click at [606, 390] on icon at bounding box center [609, 395] width 6 height 13
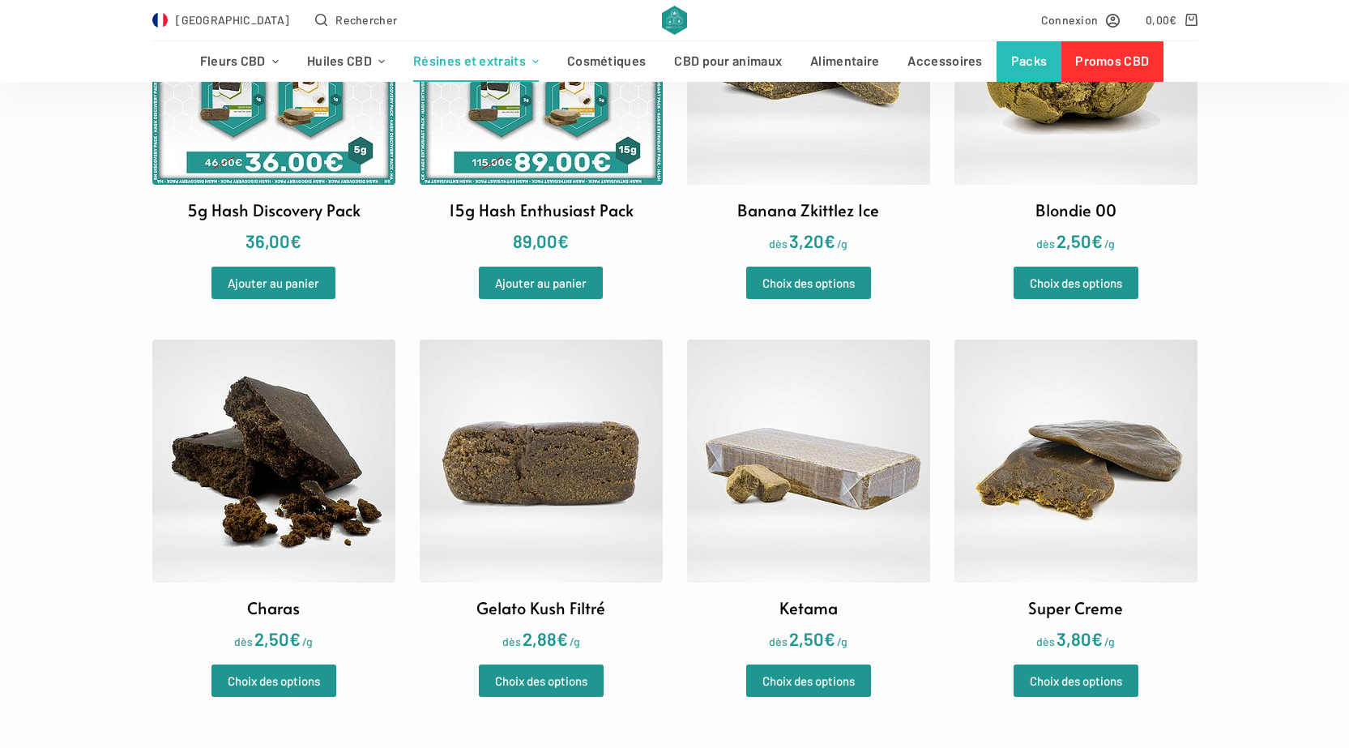
scroll to position [729, 0]
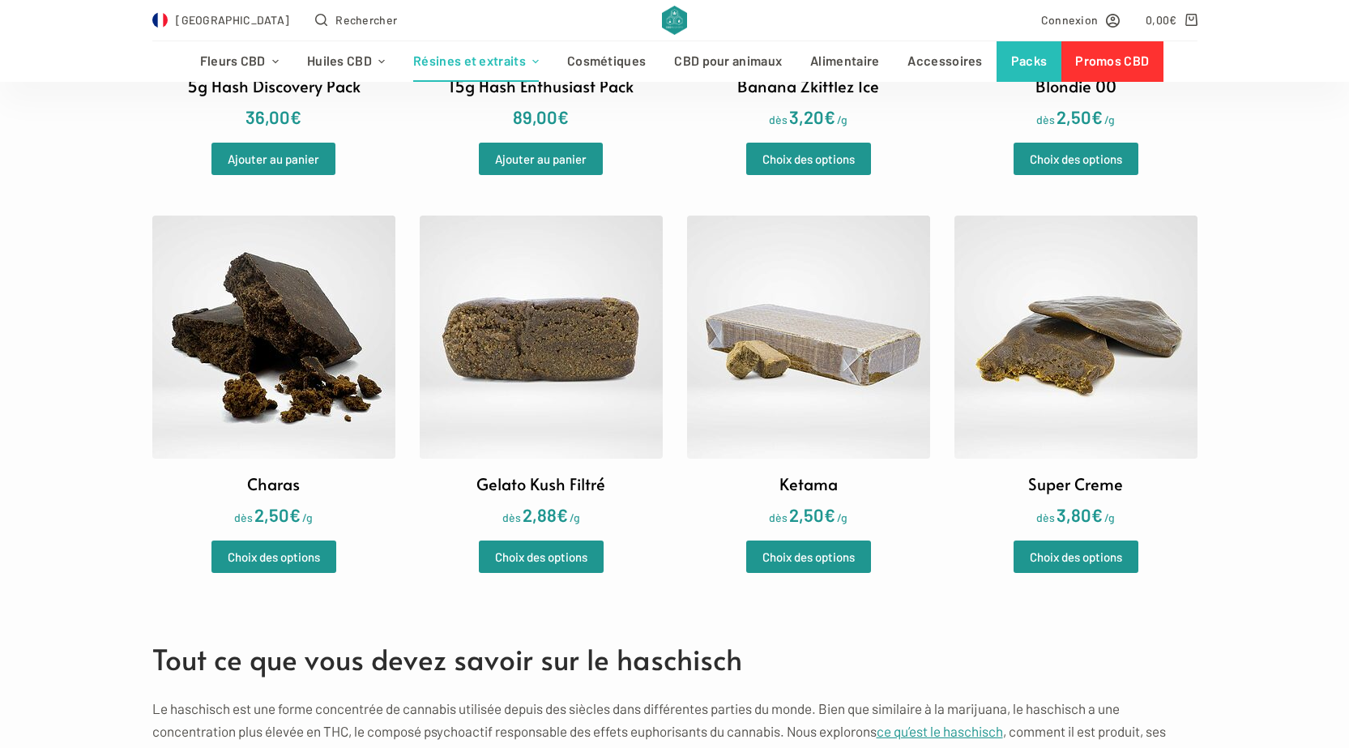
click at [770, 320] on img at bounding box center [808, 336] width 243 height 243
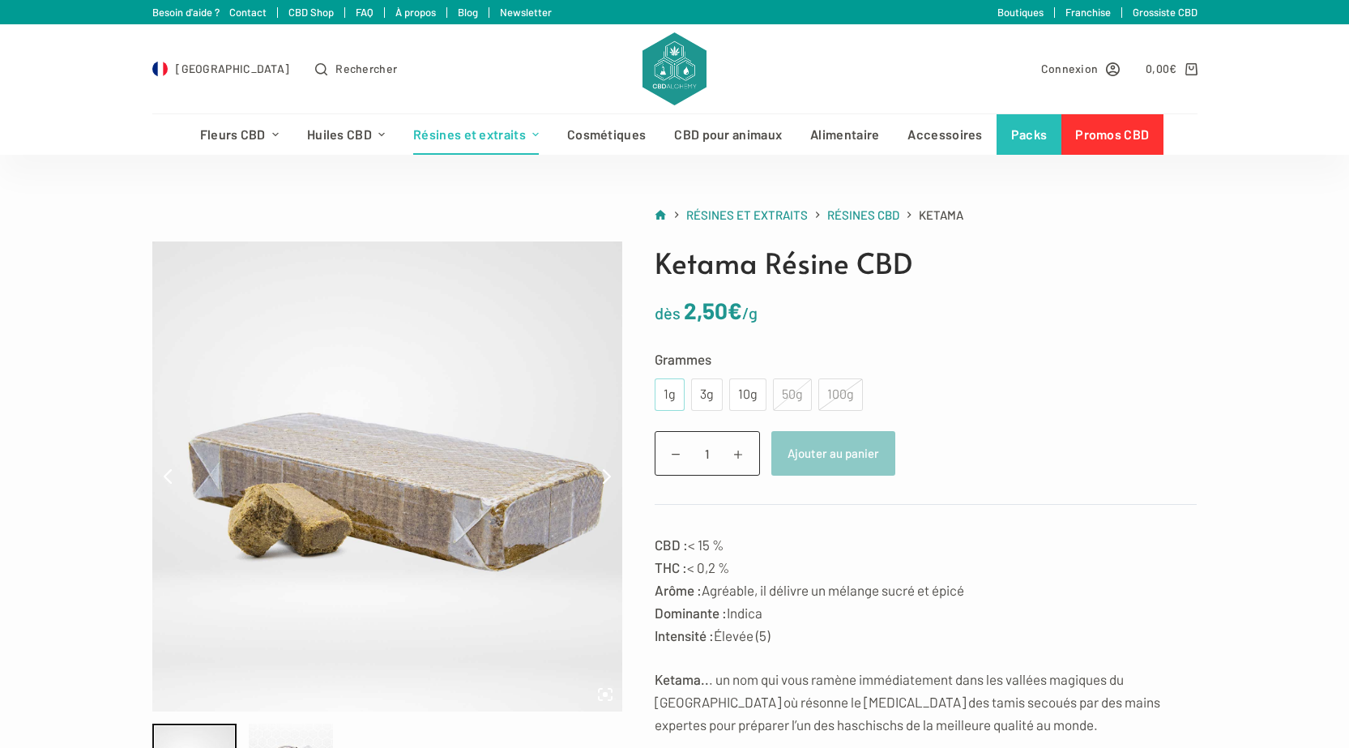
click at [680, 400] on div "1g" at bounding box center [670, 394] width 30 height 32
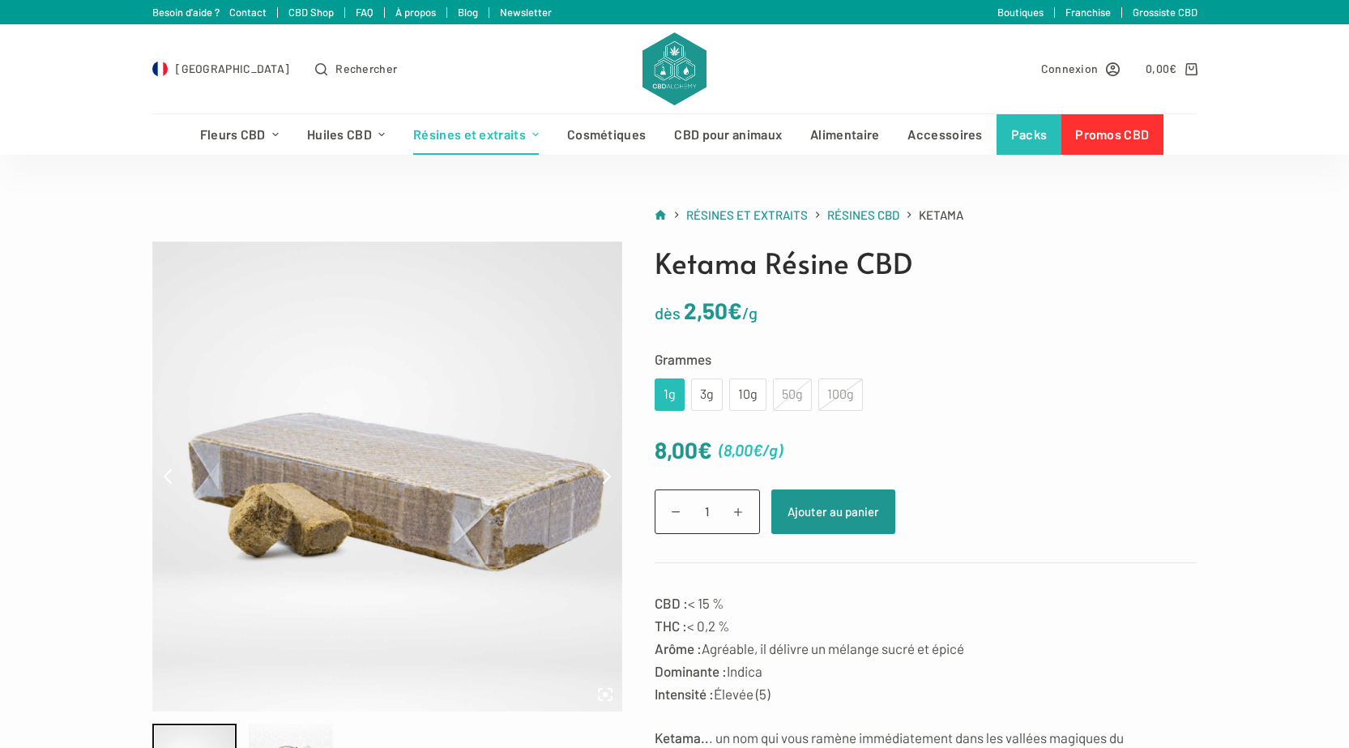
click at [828, 385] on div "100g" at bounding box center [840, 394] width 45 height 32
click at [747, 399] on div "10g" at bounding box center [748, 394] width 18 height 21
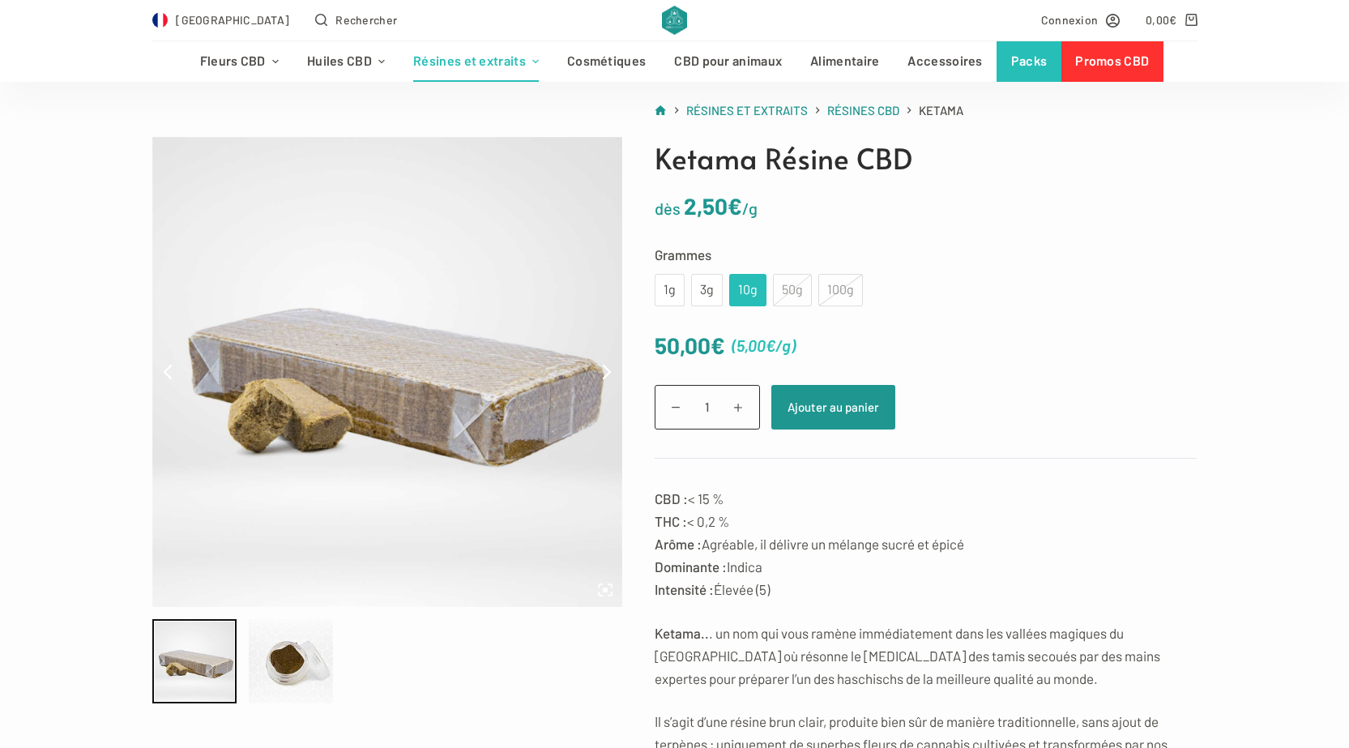
scroll to position [162, 0]
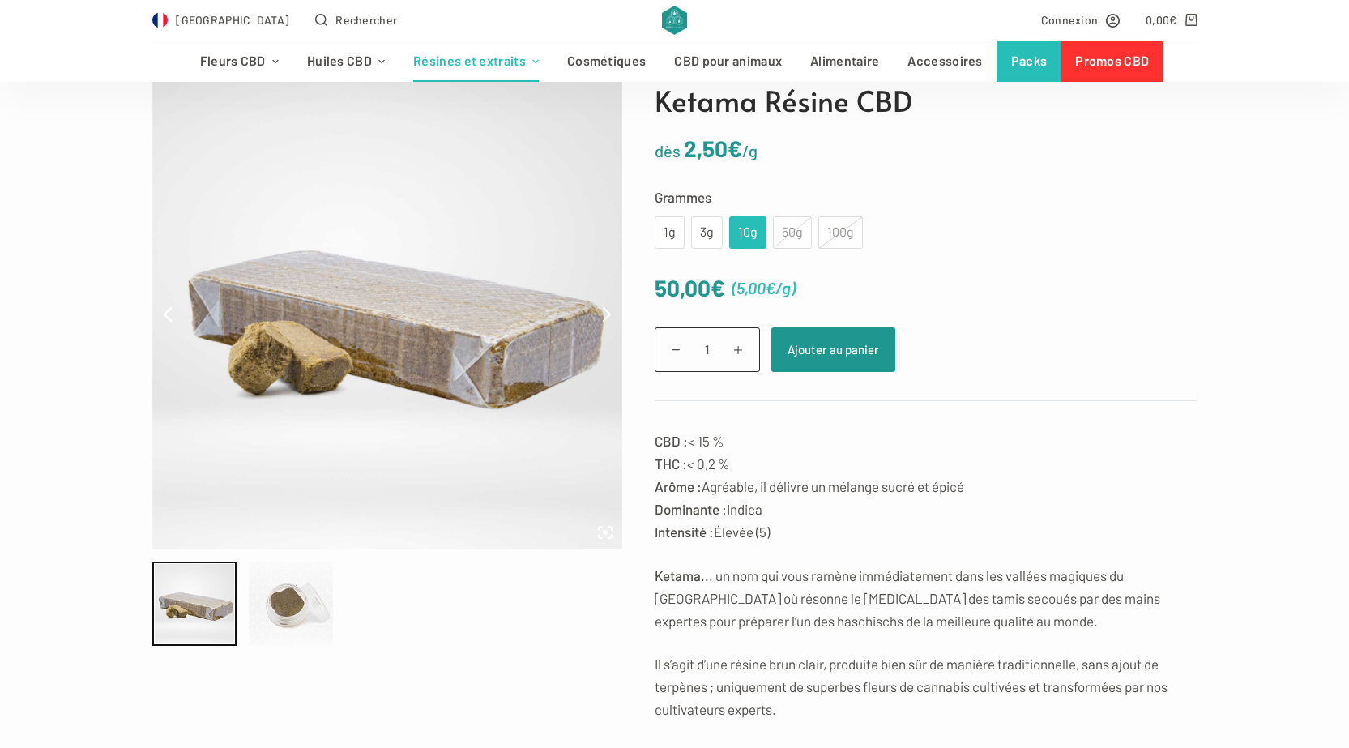
click at [292, 582] on div at bounding box center [291, 603] width 84 height 84
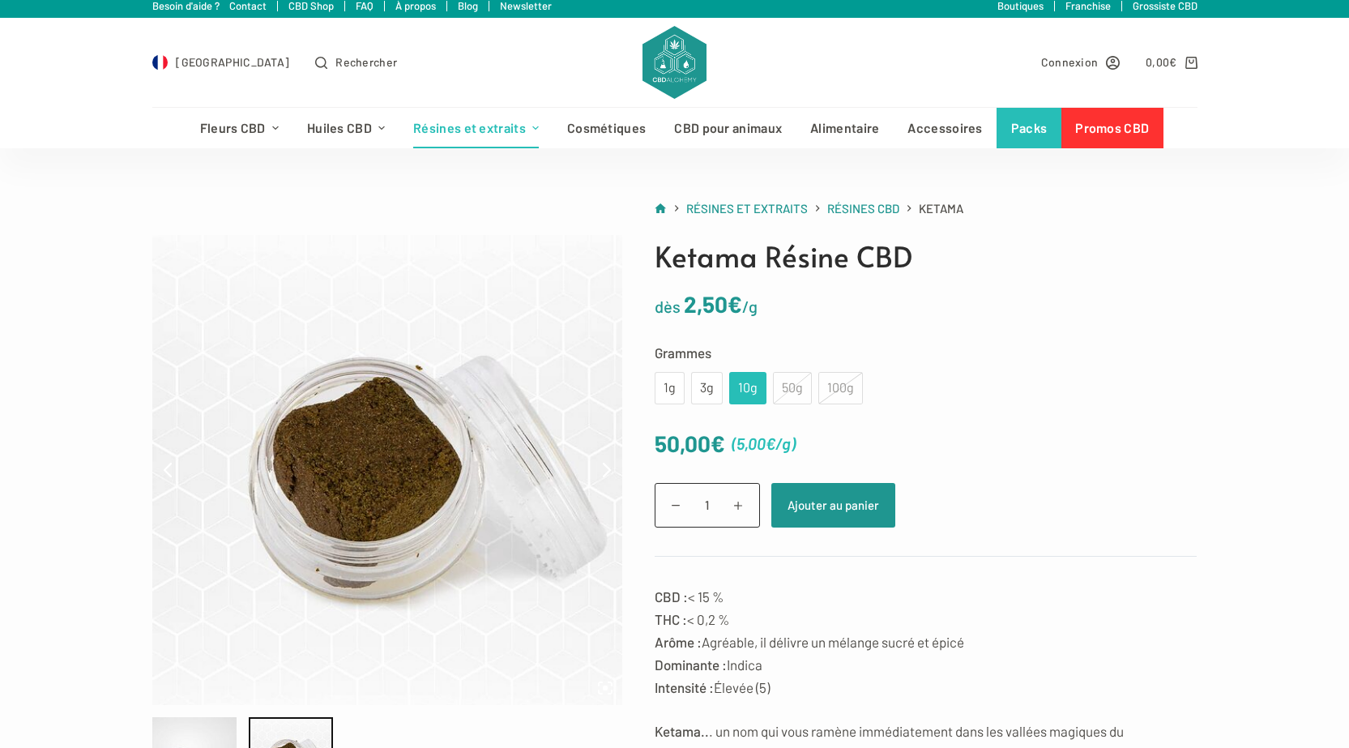
scroll to position [0, 0]
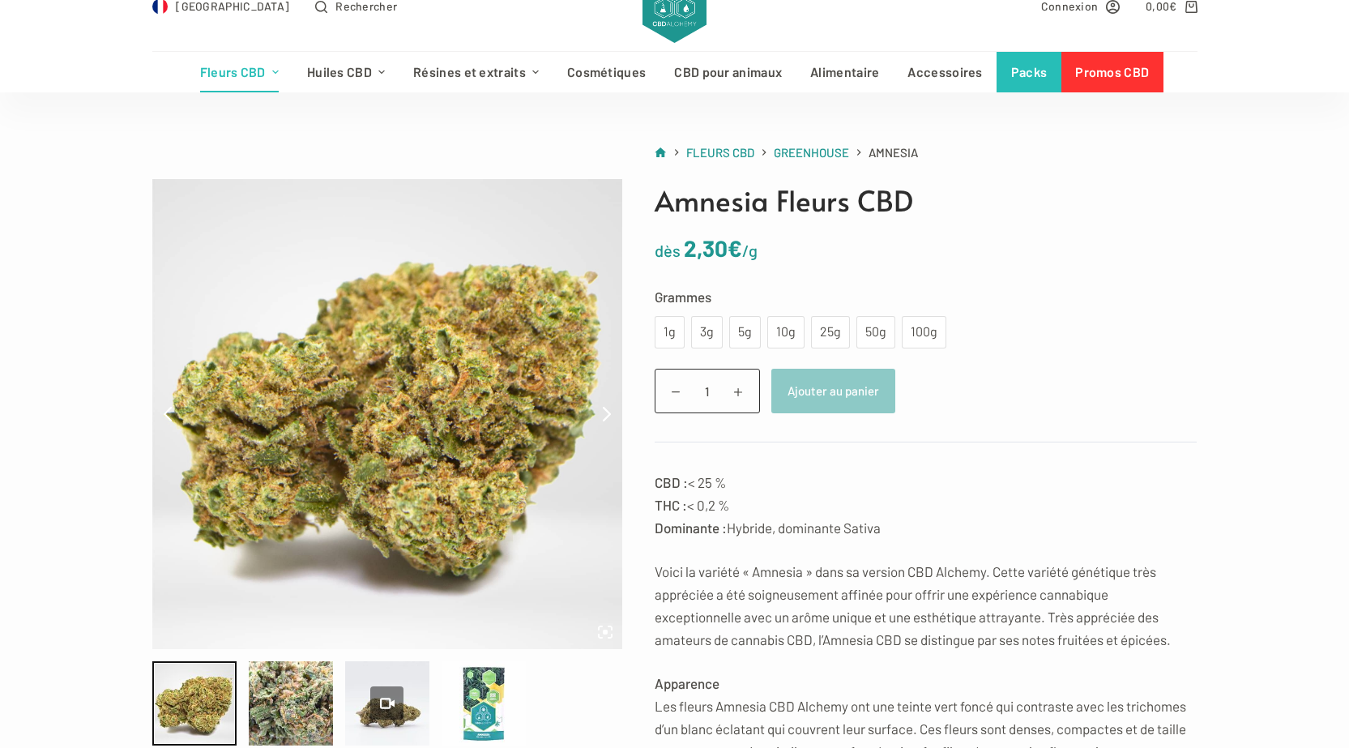
scroll to position [81, 0]
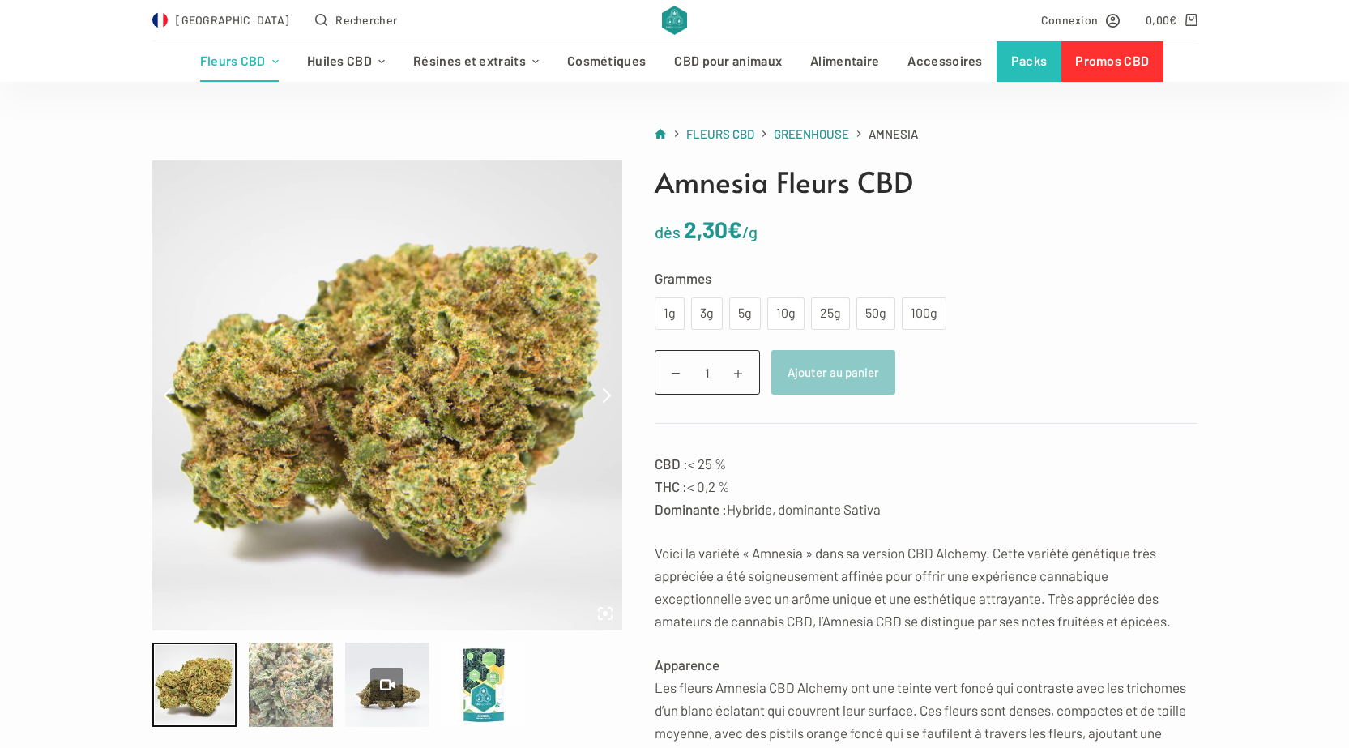
click at [306, 680] on div at bounding box center [291, 684] width 84 height 84
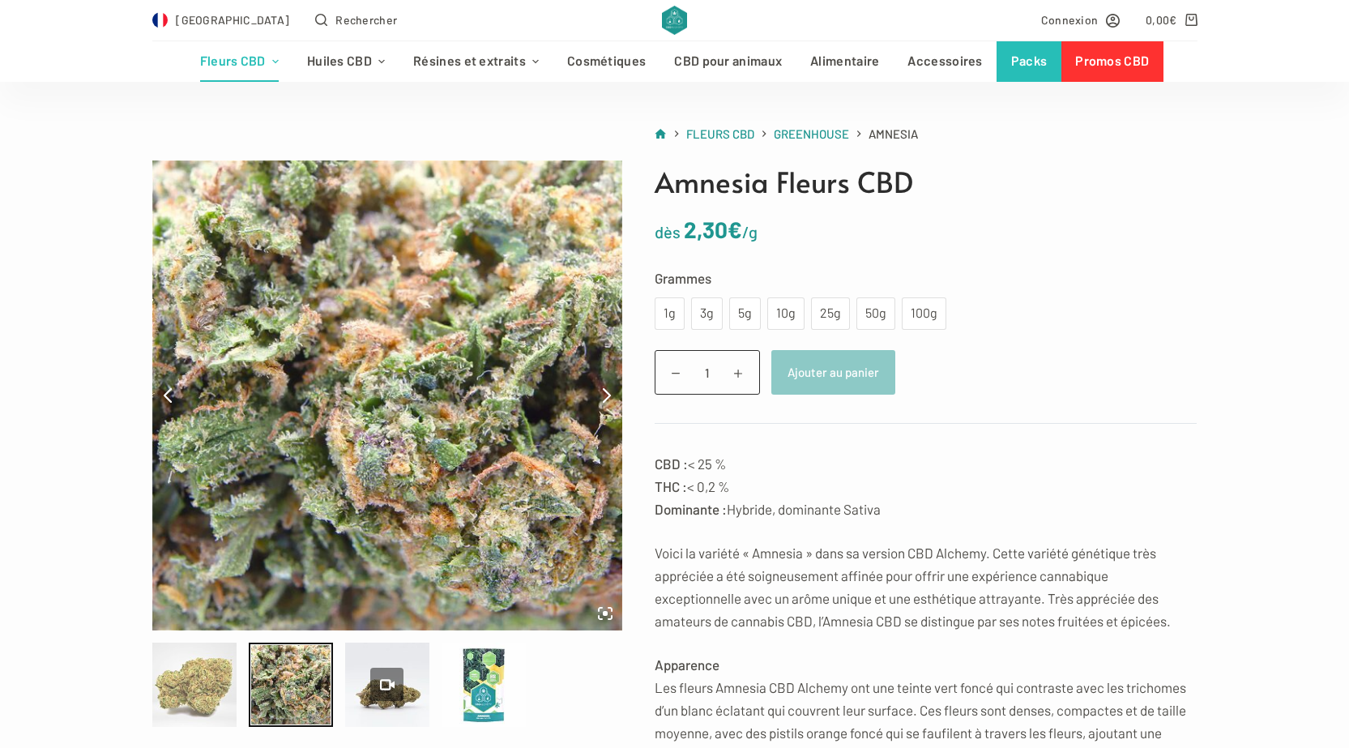
click at [207, 702] on div at bounding box center [194, 684] width 84 height 84
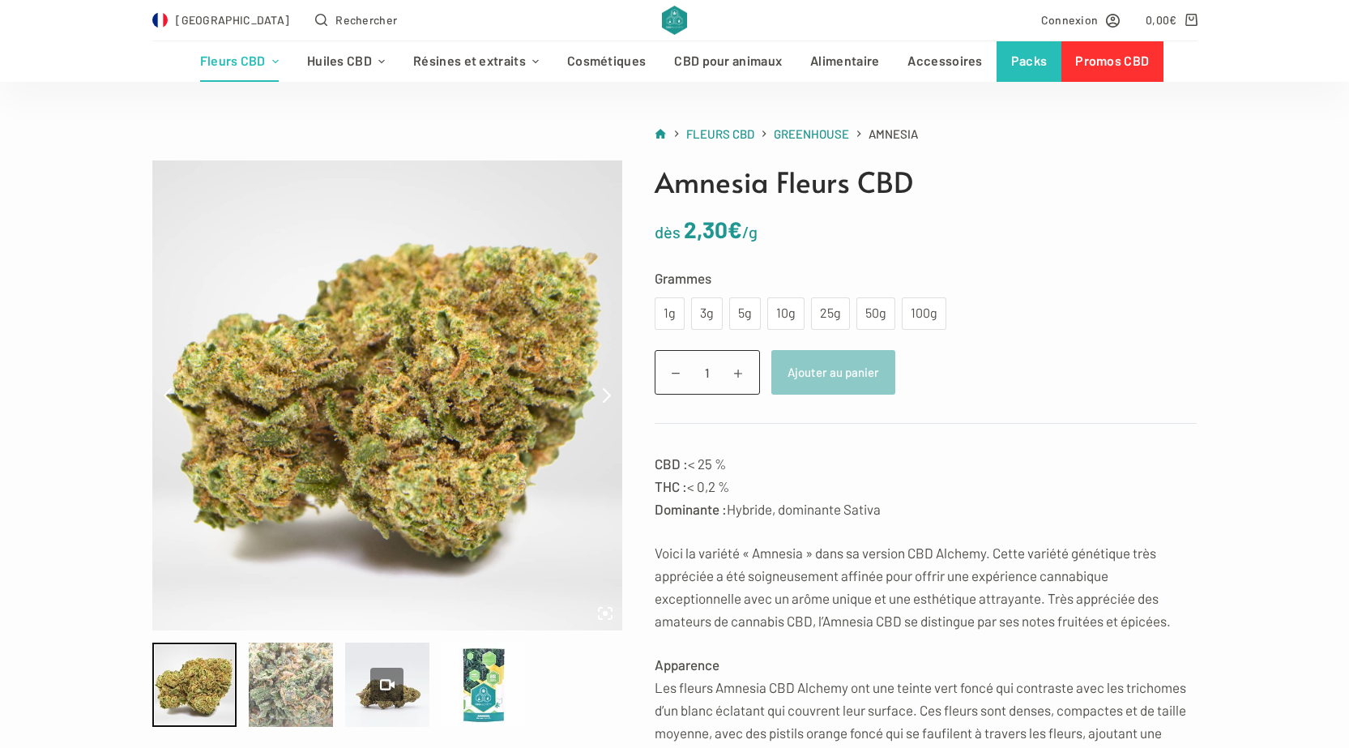
click at [301, 687] on div at bounding box center [291, 684] width 84 height 84
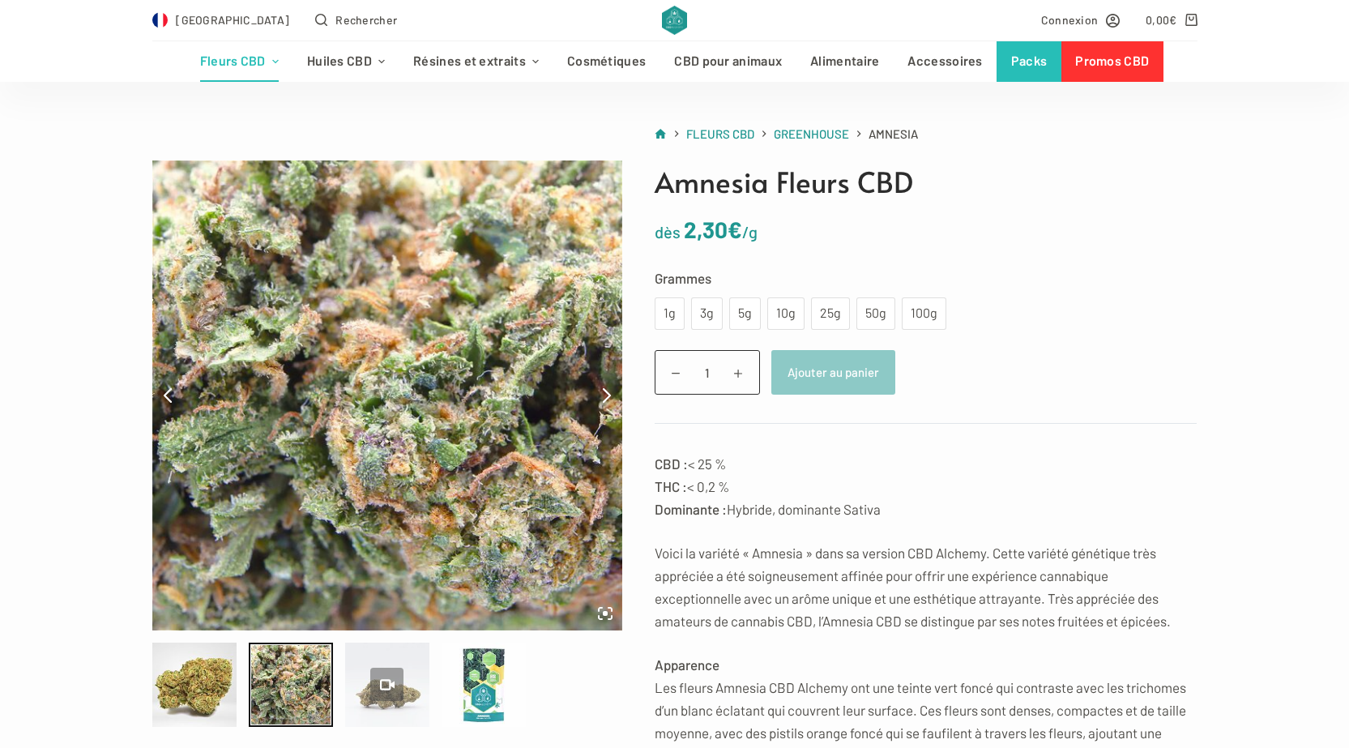
click at [387, 677] on icon at bounding box center [387, 684] width 15 height 15
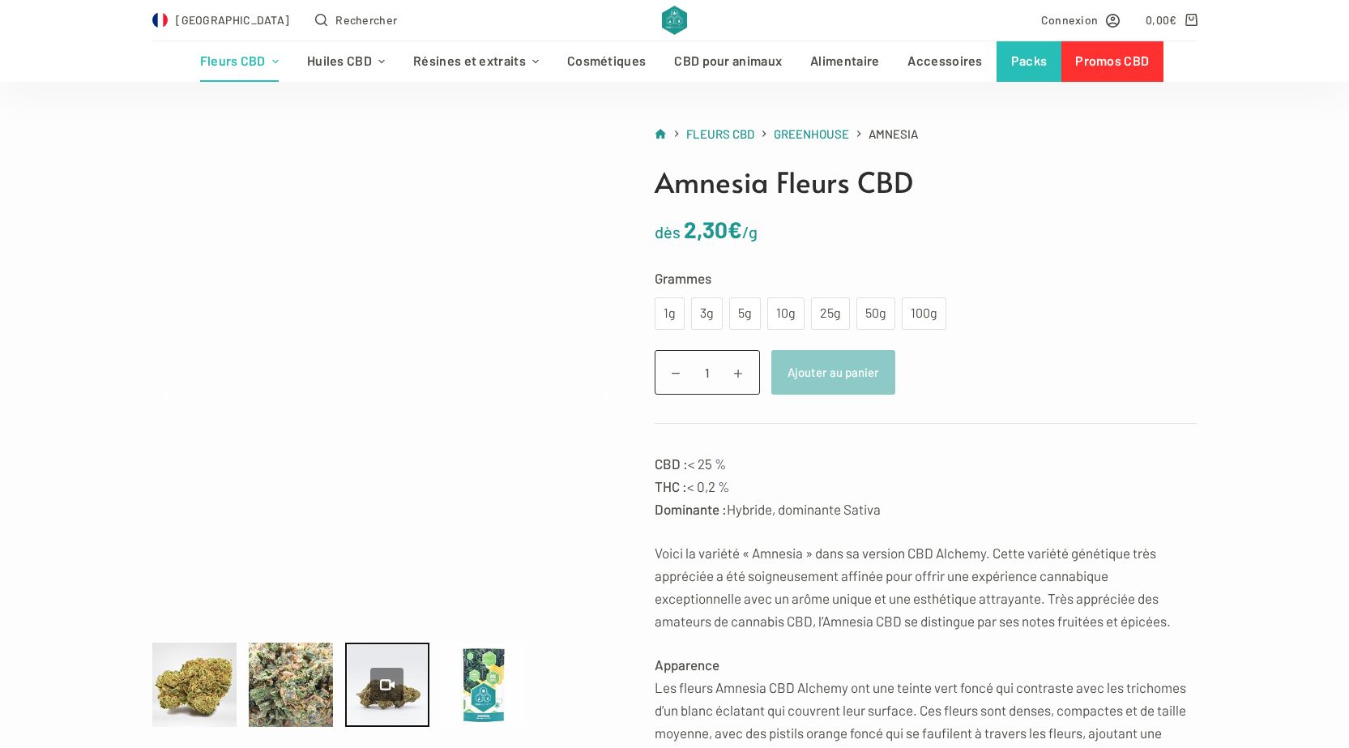
type input "15.4"
